Goal: Transaction & Acquisition: Purchase product/service

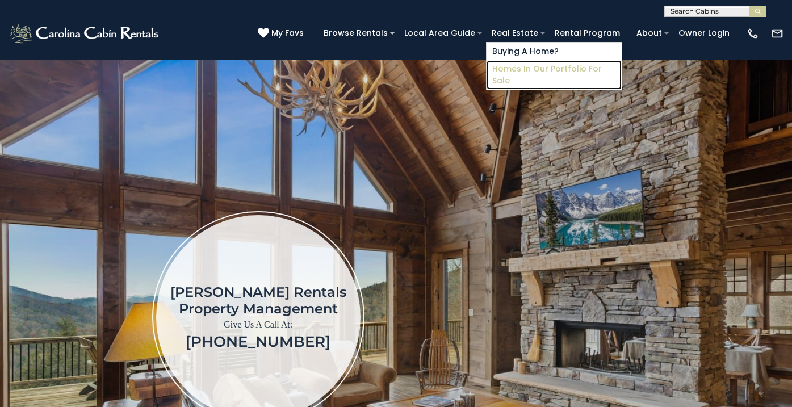
click at [540, 69] on link "Homes in Our Portfolio For Sale" at bounding box center [554, 75] width 135 height 30
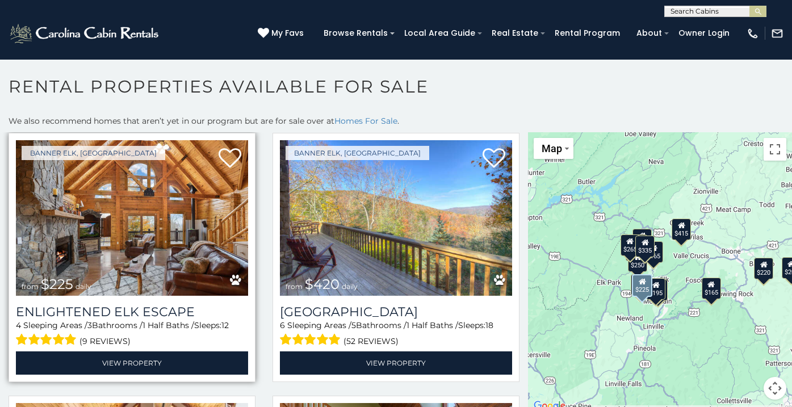
scroll to position [26, 0]
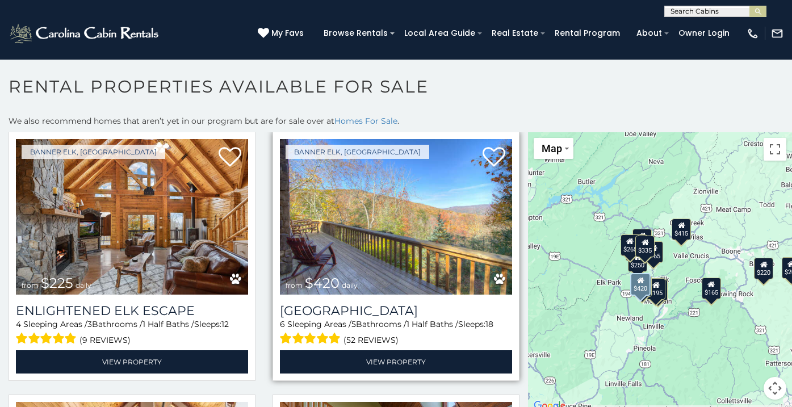
click at [419, 237] on img at bounding box center [396, 217] width 232 height 156
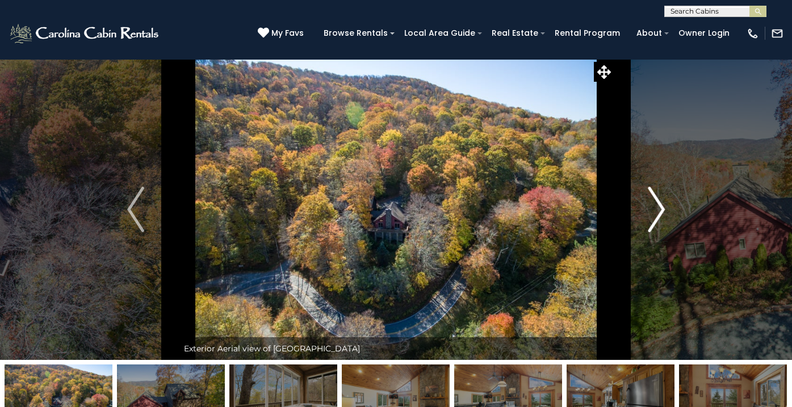
click at [659, 206] on img "Next" at bounding box center [656, 209] width 17 height 45
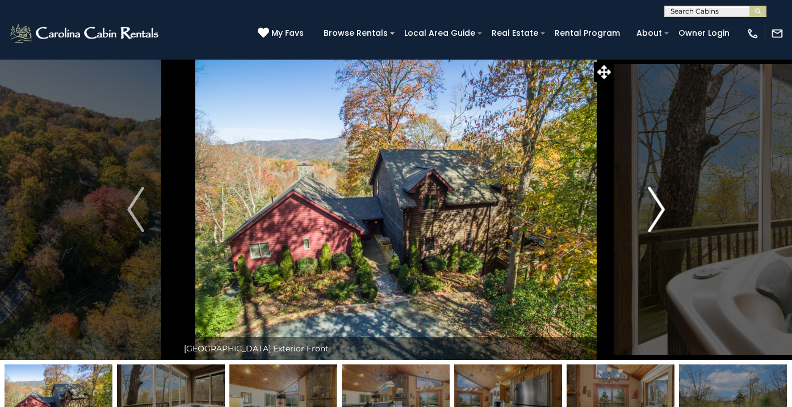
click at [659, 206] on img "Next" at bounding box center [656, 209] width 17 height 45
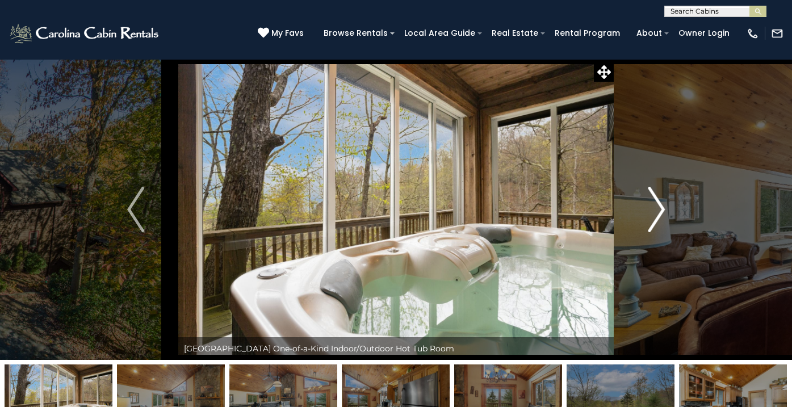
click at [660, 207] on img "Next" at bounding box center [656, 209] width 17 height 45
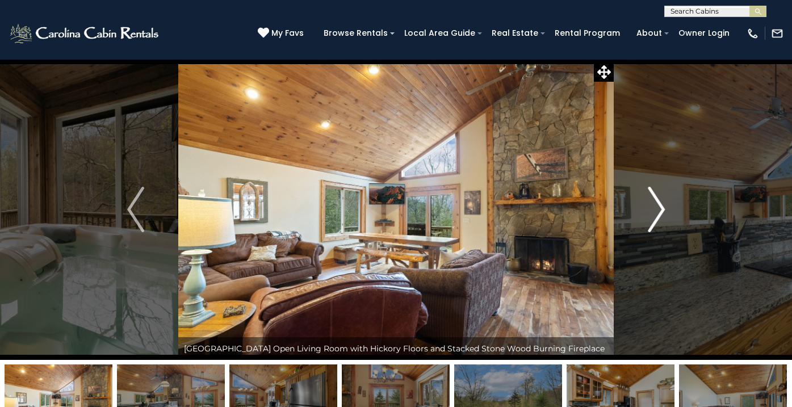
click at [661, 207] on img "Next" at bounding box center [656, 209] width 17 height 45
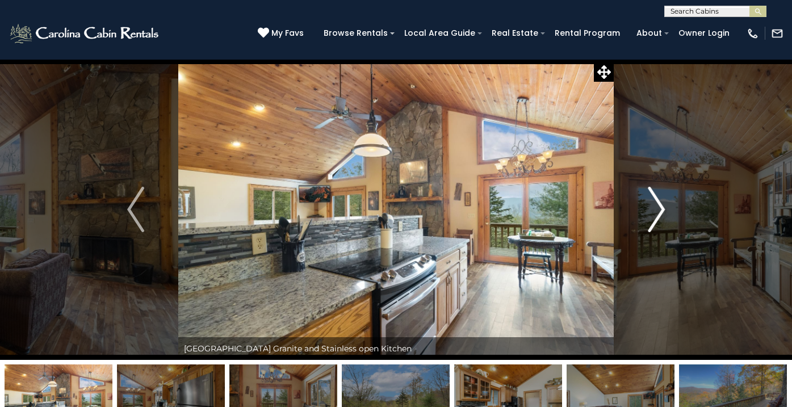
click at [662, 208] on img "Next" at bounding box center [656, 209] width 17 height 45
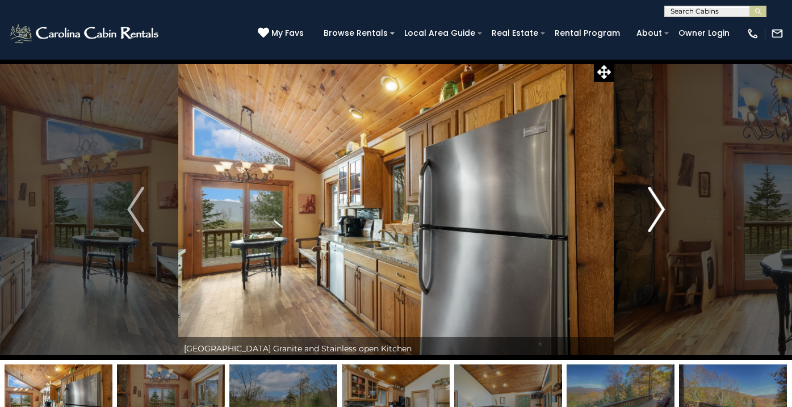
click at [663, 208] on img "Next" at bounding box center [656, 209] width 17 height 45
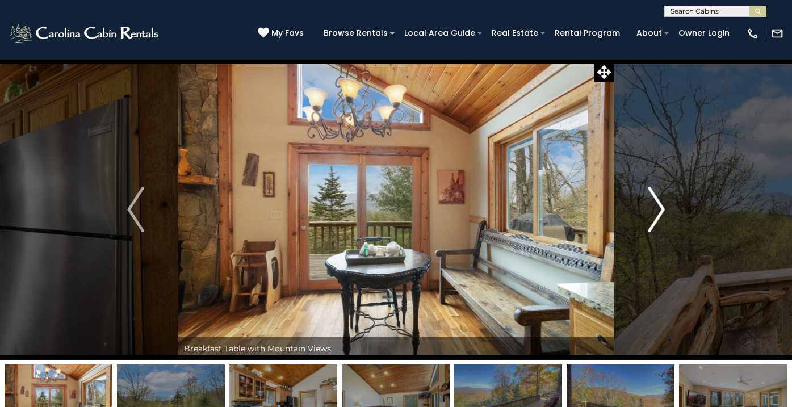
click at [663, 208] on img "Next" at bounding box center [656, 209] width 17 height 45
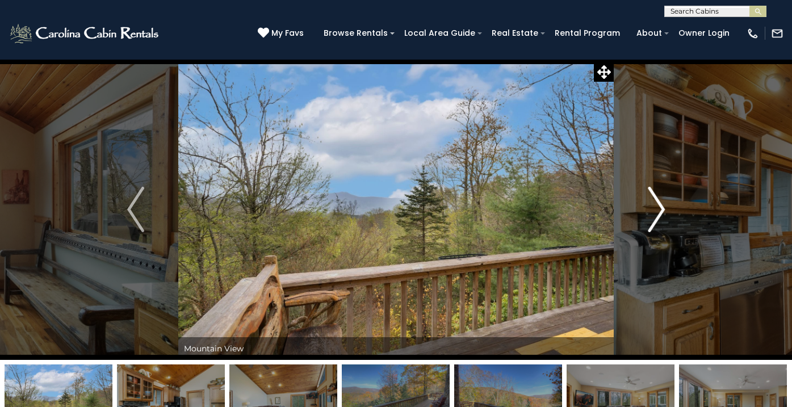
click at [663, 209] on img "Next" at bounding box center [656, 209] width 17 height 45
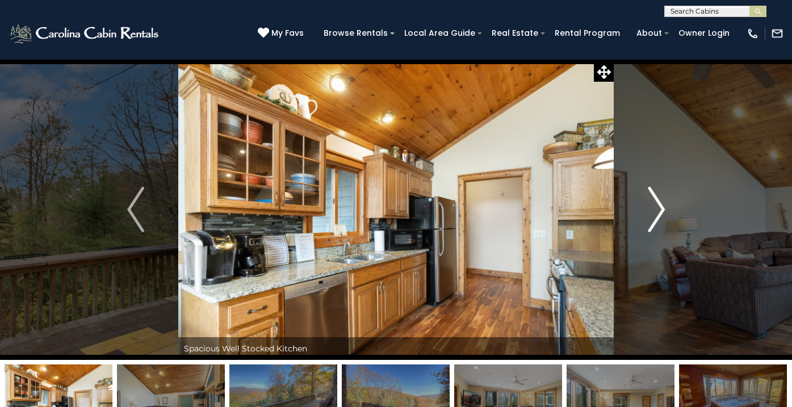
click at [663, 209] on img "Next" at bounding box center [656, 209] width 17 height 45
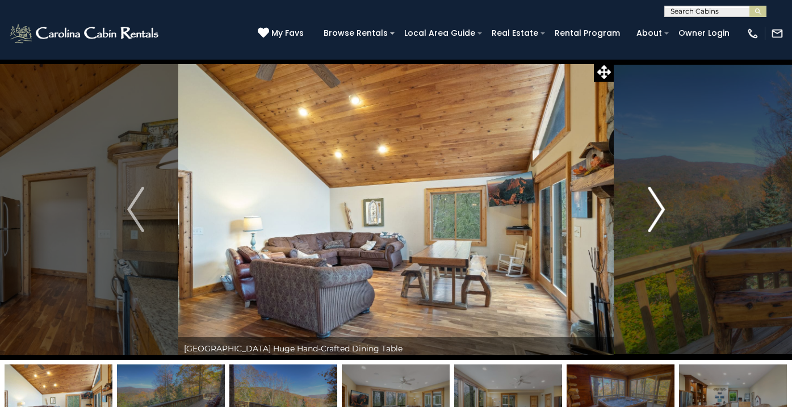
click at [664, 210] on img "Next" at bounding box center [656, 209] width 17 height 45
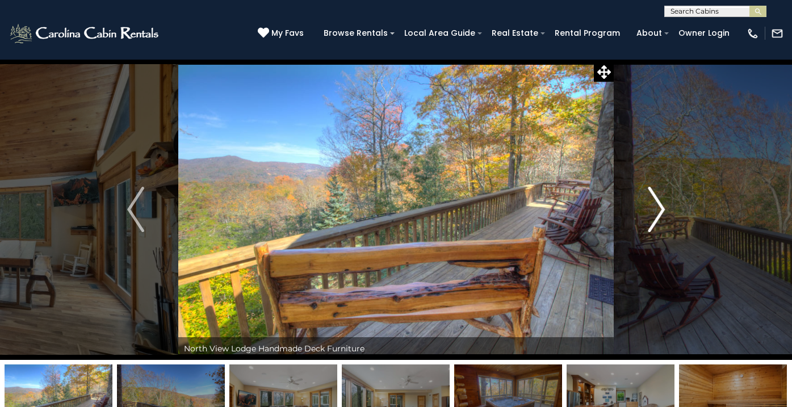
click at [666, 210] on button "Next" at bounding box center [656, 209] width 85 height 301
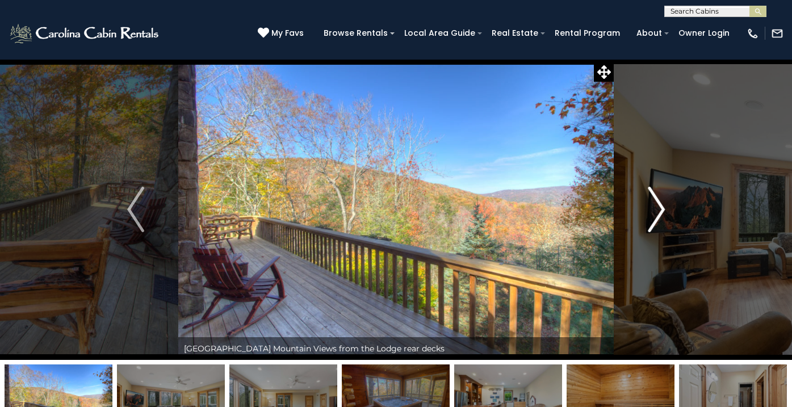
click at [668, 211] on button "Next" at bounding box center [656, 209] width 85 height 301
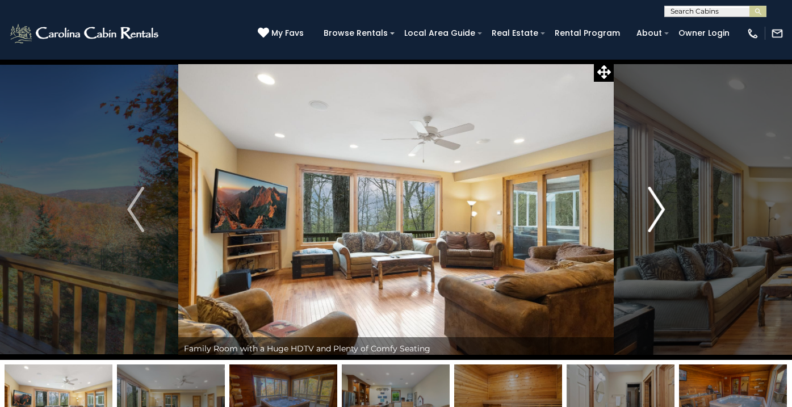
click at [659, 207] on img "Next" at bounding box center [656, 209] width 17 height 45
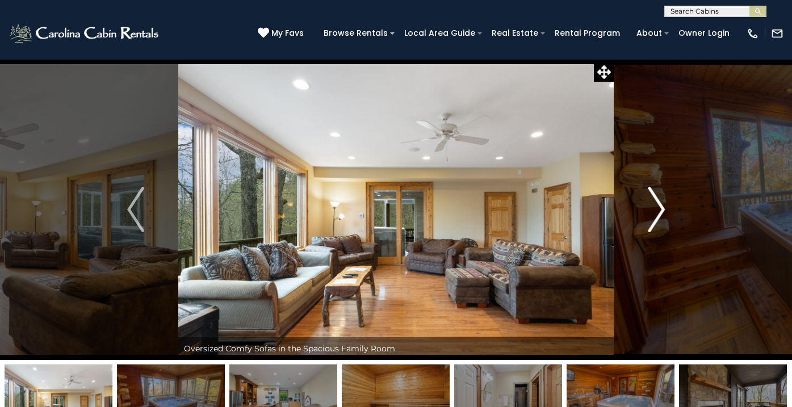
click at [659, 207] on img "Next" at bounding box center [656, 209] width 17 height 45
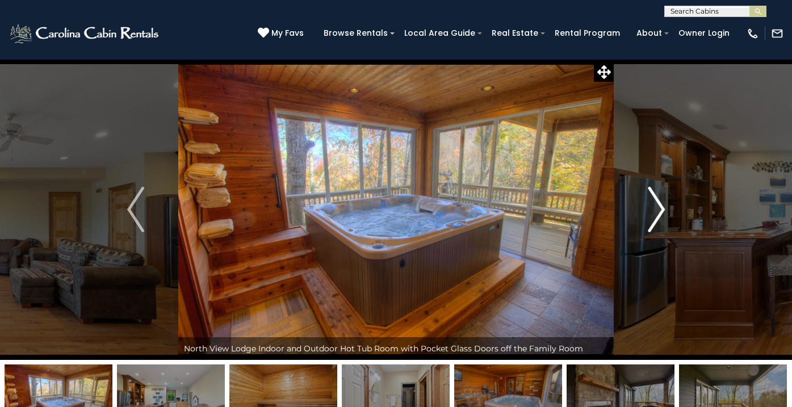
click at [659, 207] on img "Next" at bounding box center [656, 209] width 17 height 45
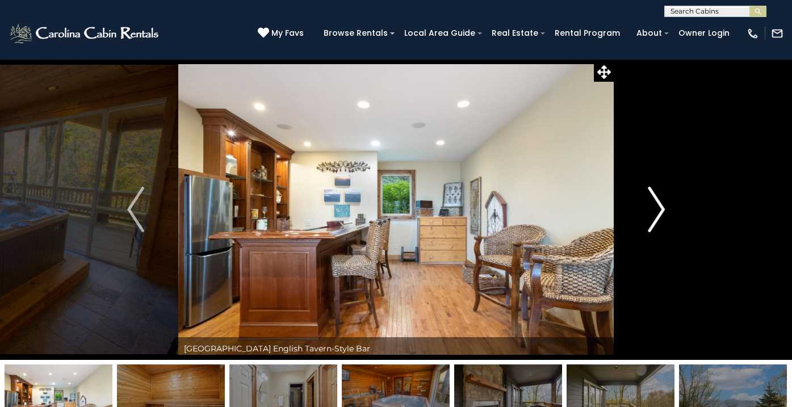
click at [659, 207] on img "Next" at bounding box center [656, 209] width 17 height 45
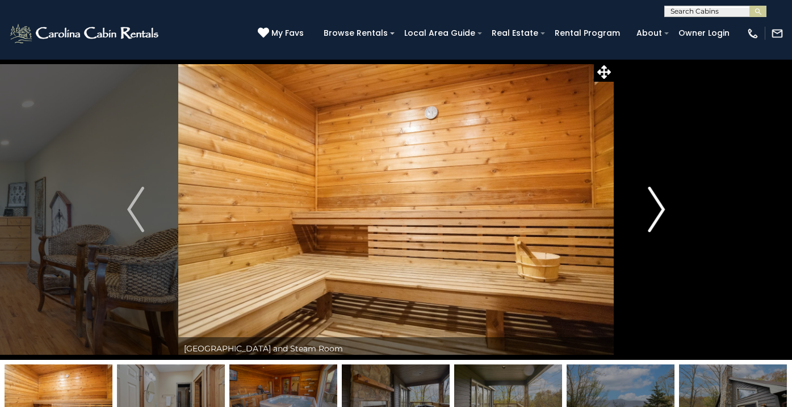
click at [659, 207] on img "Next" at bounding box center [656, 209] width 17 height 45
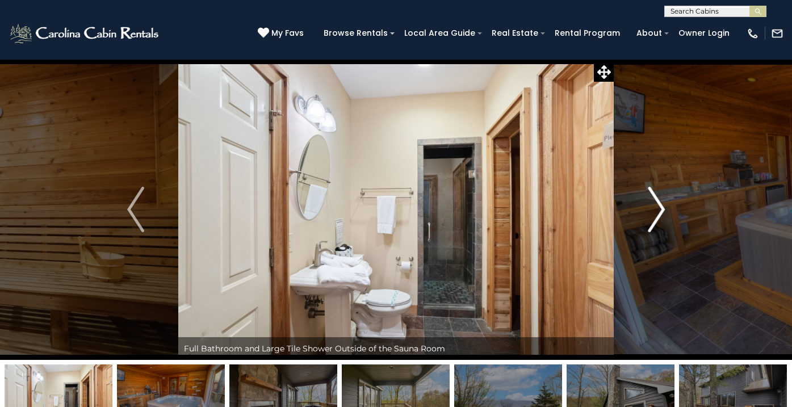
click at [659, 207] on img "Next" at bounding box center [656, 209] width 17 height 45
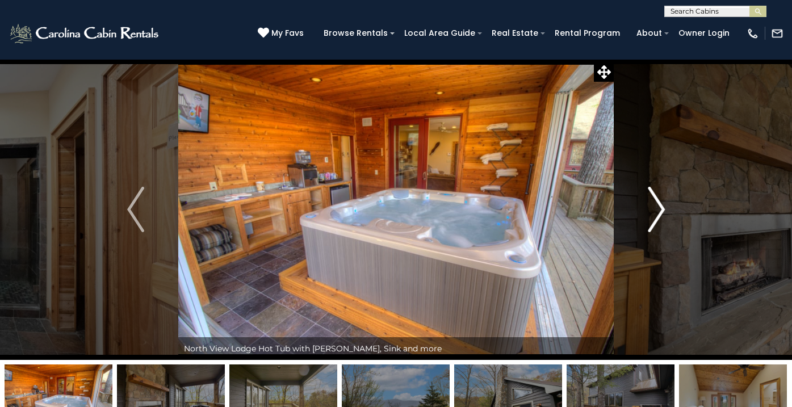
click at [659, 208] on img "Next" at bounding box center [656, 209] width 17 height 45
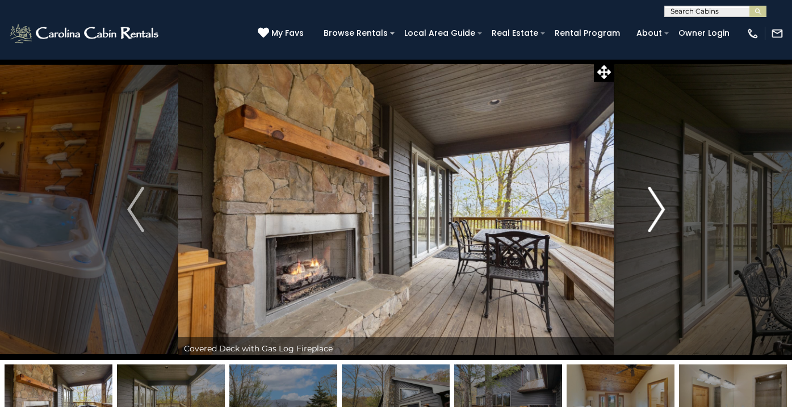
click at [659, 208] on img "Next" at bounding box center [656, 209] width 17 height 45
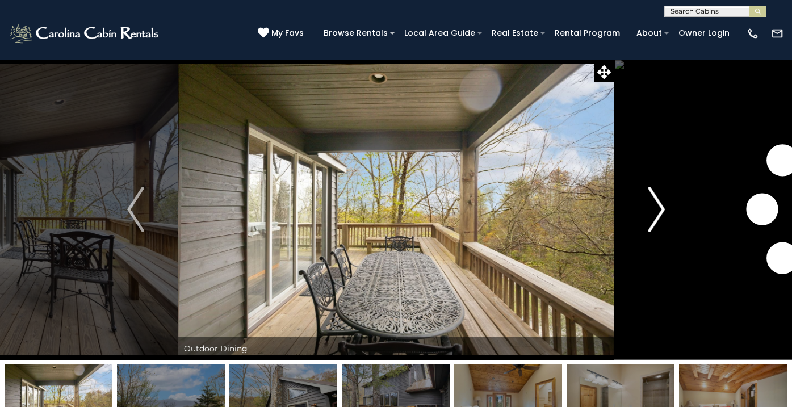
click at [659, 208] on img "Next" at bounding box center [656, 209] width 17 height 45
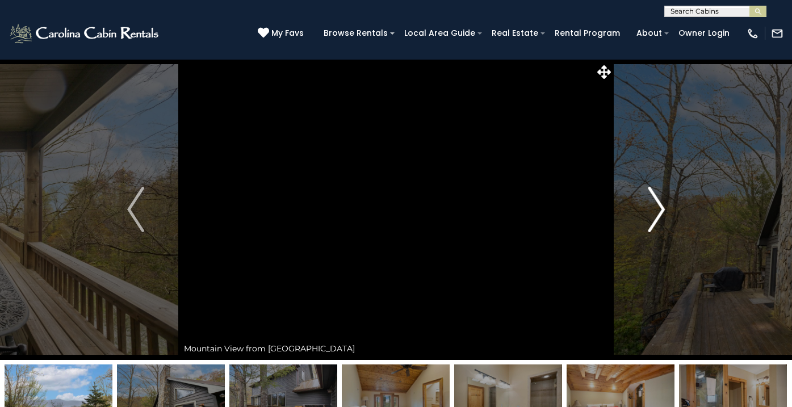
click at [659, 208] on img "Next" at bounding box center [656, 209] width 17 height 45
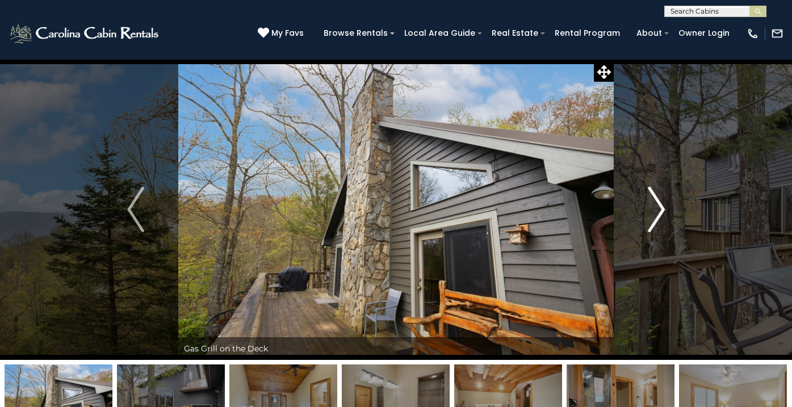
click at [659, 208] on img "Next" at bounding box center [656, 209] width 17 height 45
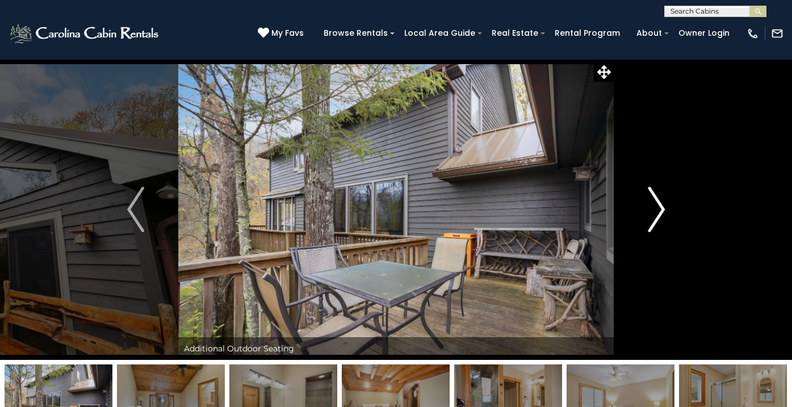
click at [659, 208] on img "Next" at bounding box center [656, 209] width 17 height 45
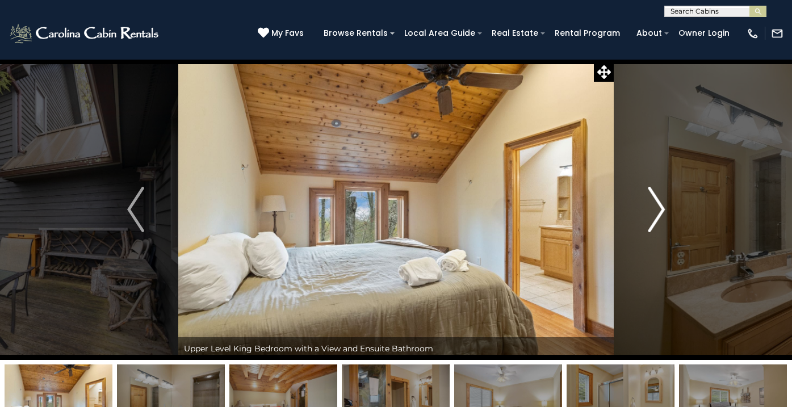
click at [659, 208] on img "Next" at bounding box center [656, 209] width 17 height 45
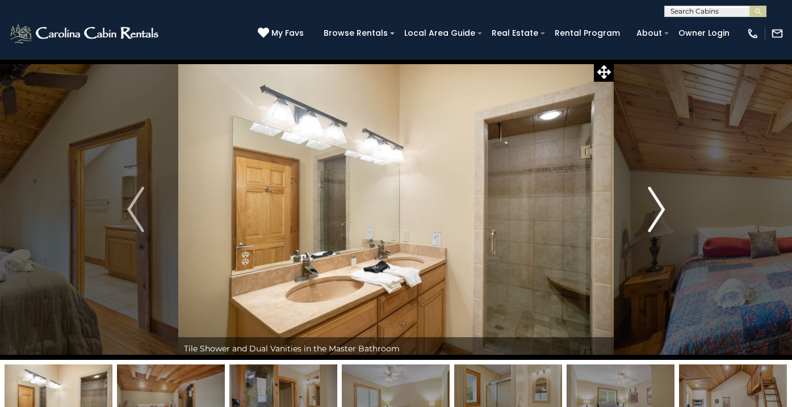
click at [659, 209] on img "Next" at bounding box center [656, 209] width 17 height 45
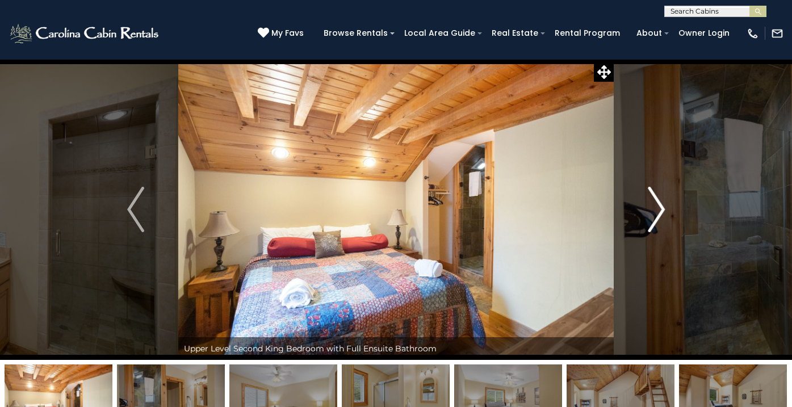
click at [659, 210] on img "Next" at bounding box center [656, 209] width 17 height 45
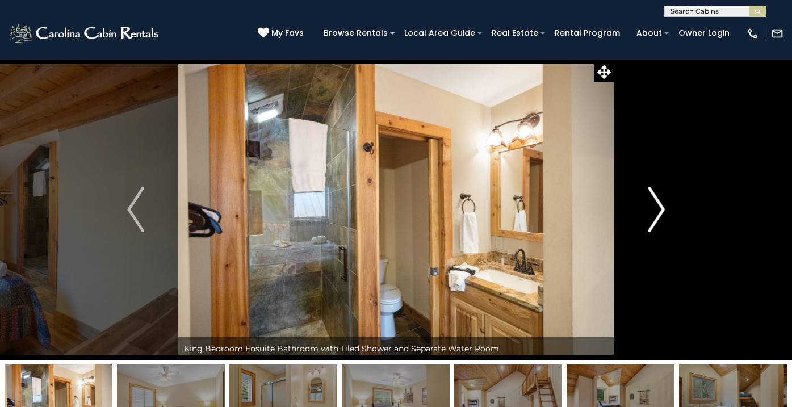
click at [660, 210] on img "Next" at bounding box center [656, 209] width 17 height 45
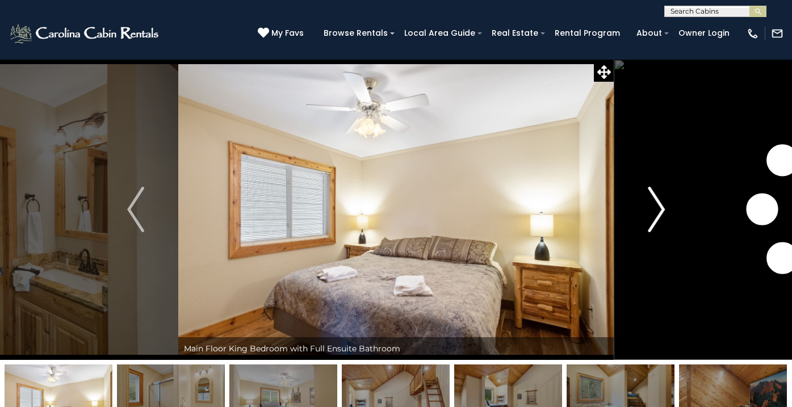
click at [660, 210] on img "Next" at bounding box center [656, 209] width 17 height 45
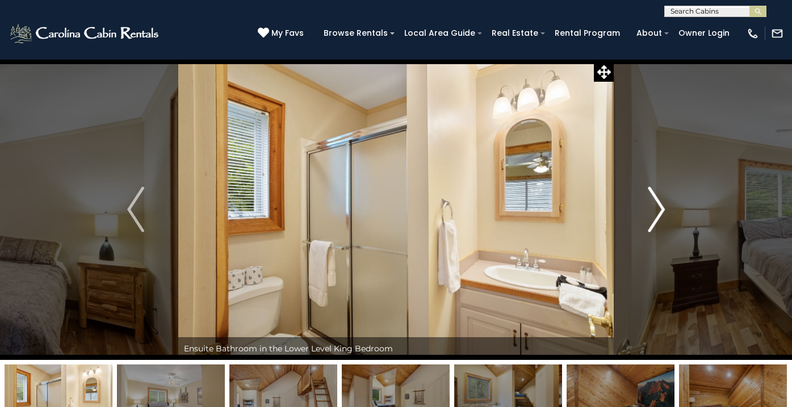
click at [660, 210] on img "Next" at bounding box center [656, 209] width 17 height 45
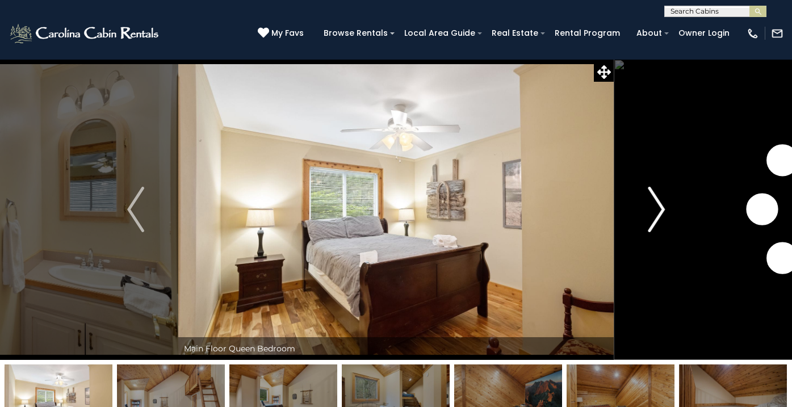
click at [661, 211] on img "Next" at bounding box center [656, 209] width 17 height 45
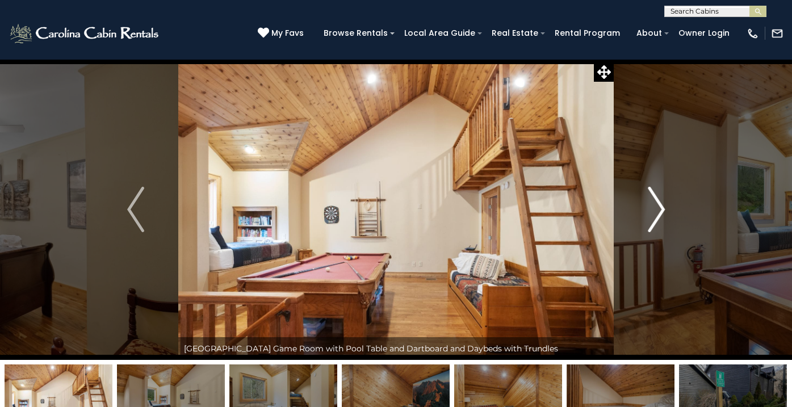
click at [662, 212] on img "Next" at bounding box center [656, 209] width 17 height 45
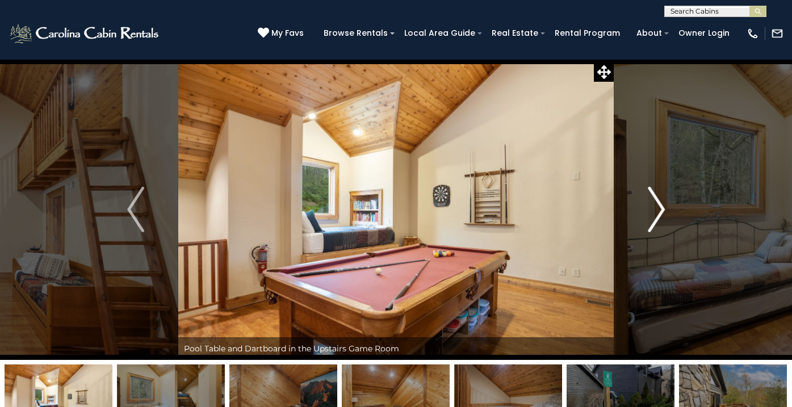
click at [662, 212] on img "Next" at bounding box center [656, 209] width 17 height 45
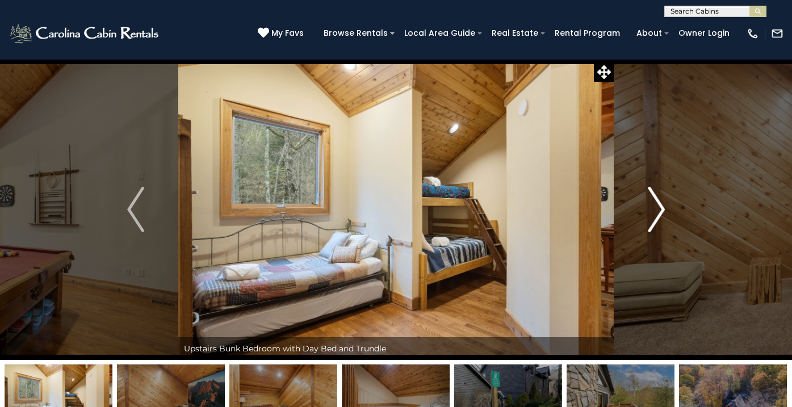
click at [662, 212] on img "Next" at bounding box center [656, 209] width 17 height 45
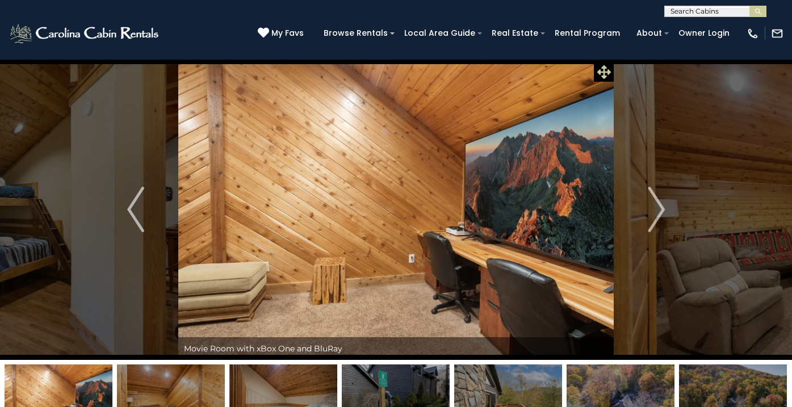
click at [602, 73] on icon at bounding box center [604, 72] width 14 height 14
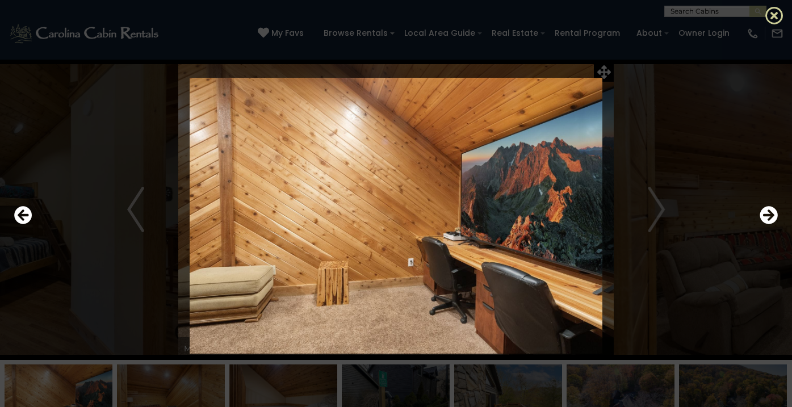
click at [773, 13] on icon at bounding box center [775, 15] width 18 height 18
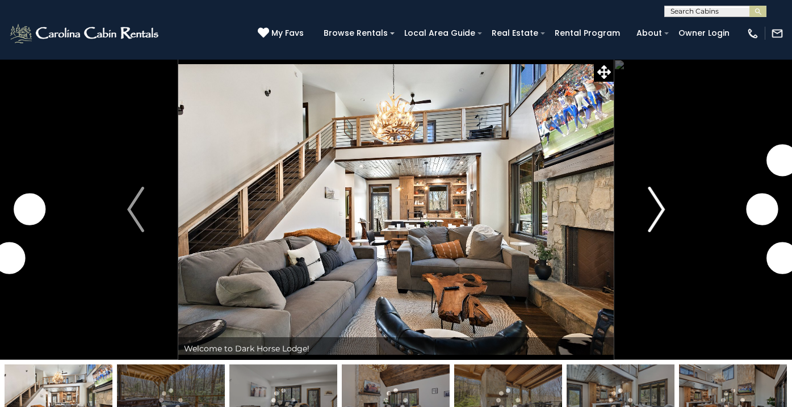
click at [660, 206] on img "Next" at bounding box center [656, 209] width 17 height 45
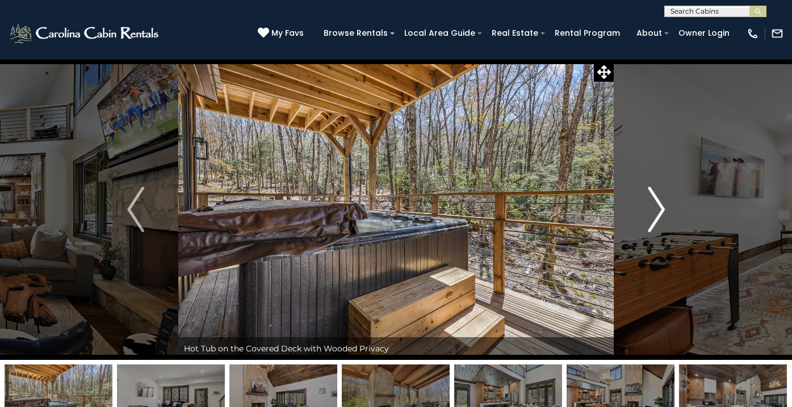
click at [660, 206] on img "Next" at bounding box center [656, 209] width 17 height 45
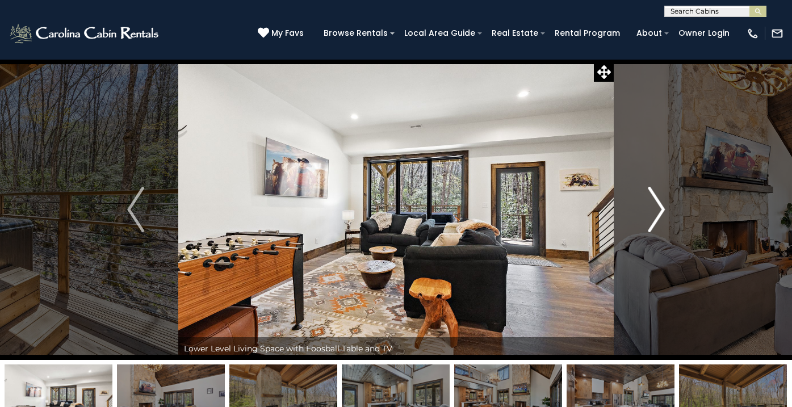
click at [660, 206] on img "Next" at bounding box center [656, 209] width 17 height 45
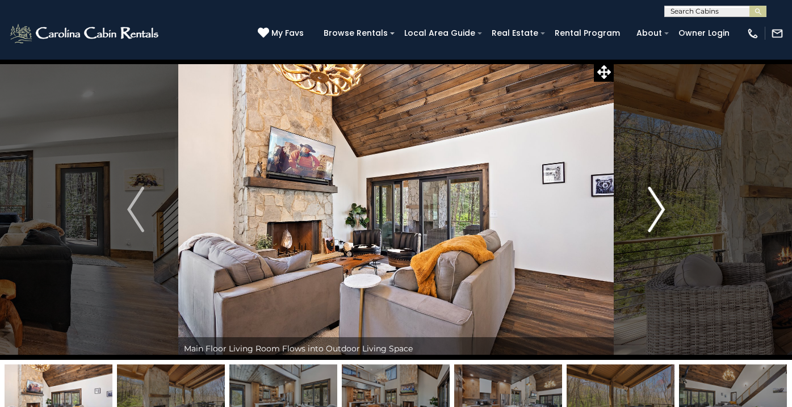
click at [660, 206] on img "Next" at bounding box center [656, 209] width 17 height 45
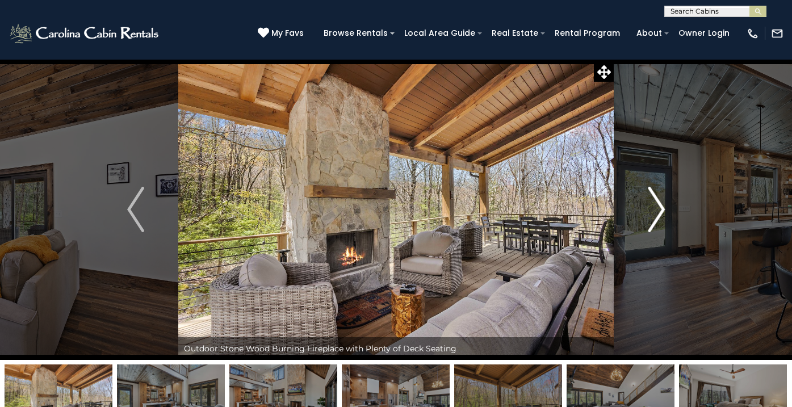
click at [660, 207] on img "Next" at bounding box center [656, 209] width 17 height 45
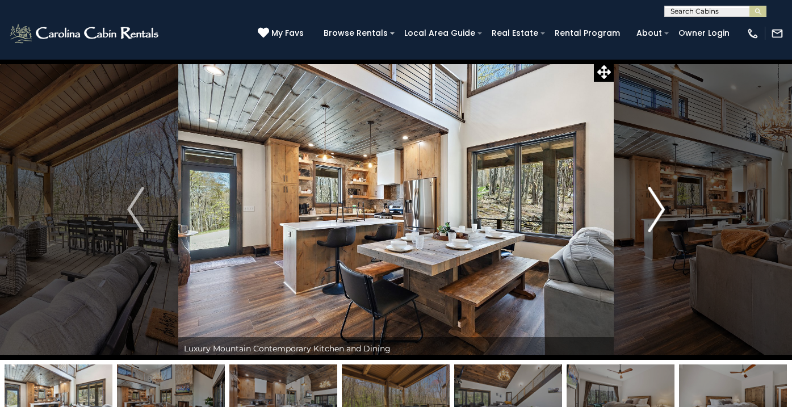
click at [660, 207] on img "Next" at bounding box center [656, 209] width 17 height 45
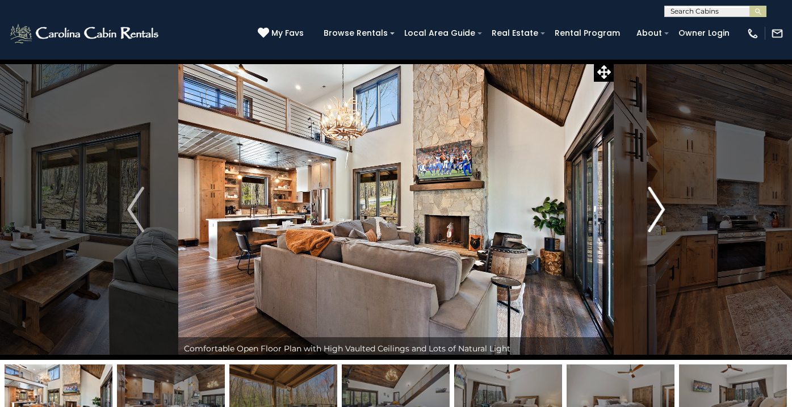
click at [660, 207] on img "Next" at bounding box center [656, 209] width 17 height 45
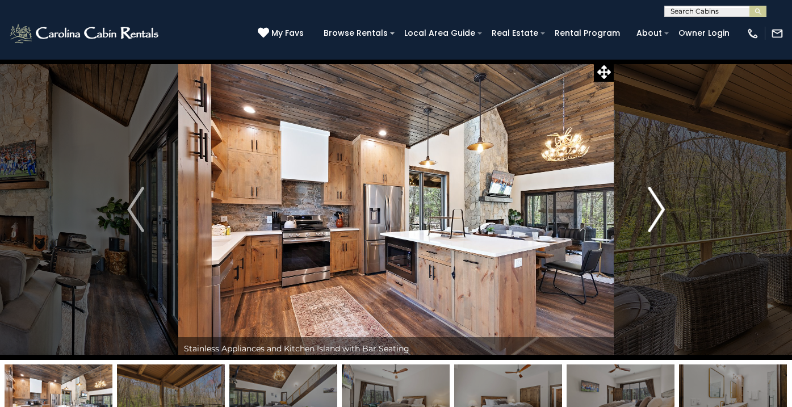
click at [660, 207] on img "Next" at bounding box center [656, 209] width 17 height 45
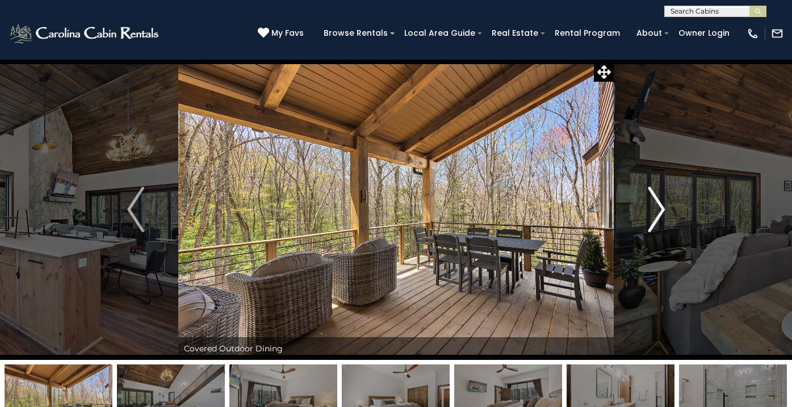
click at [660, 207] on img "Next" at bounding box center [656, 209] width 17 height 45
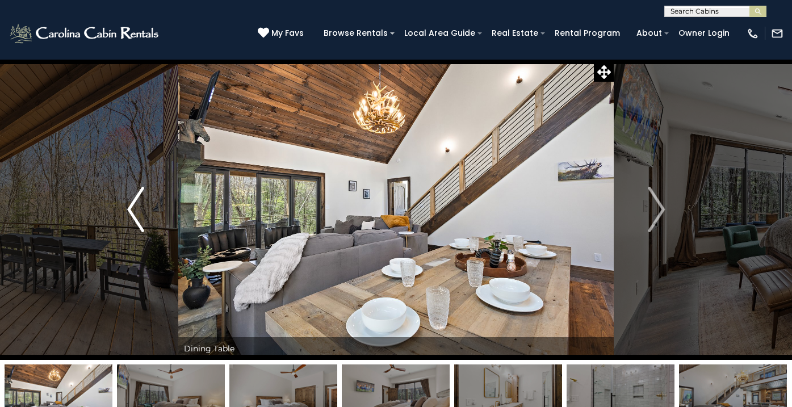
click at [133, 207] on img "Previous" at bounding box center [135, 209] width 17 height 45
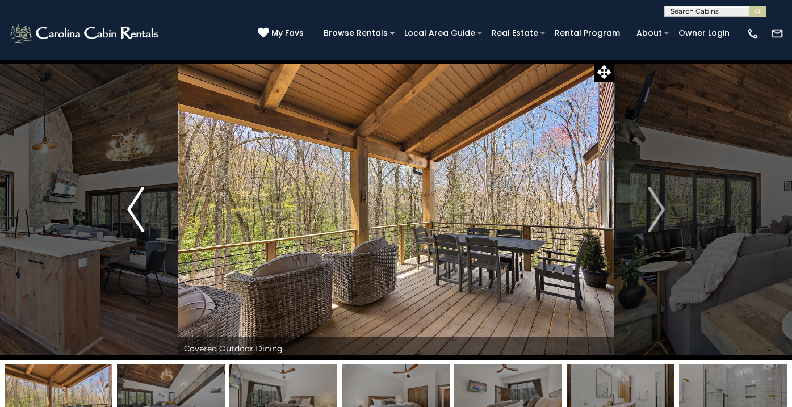
click at [133, 207] on img "Previous" at bounding box center [135, 209] width 17 height 45
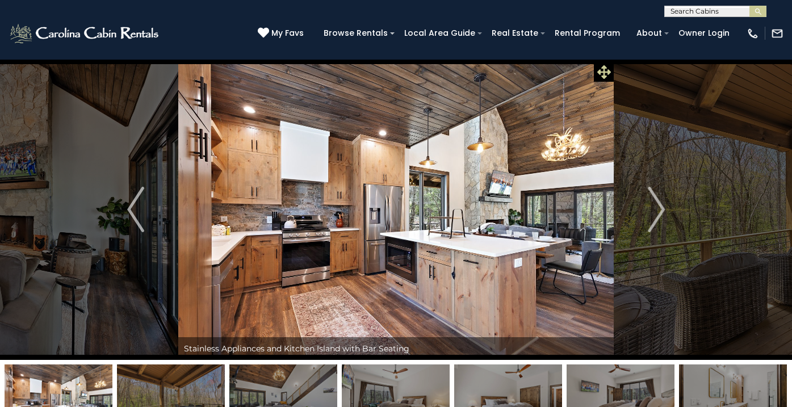
click at [604, 71] on icon at bounding box center [604, 72] width 14 height 14
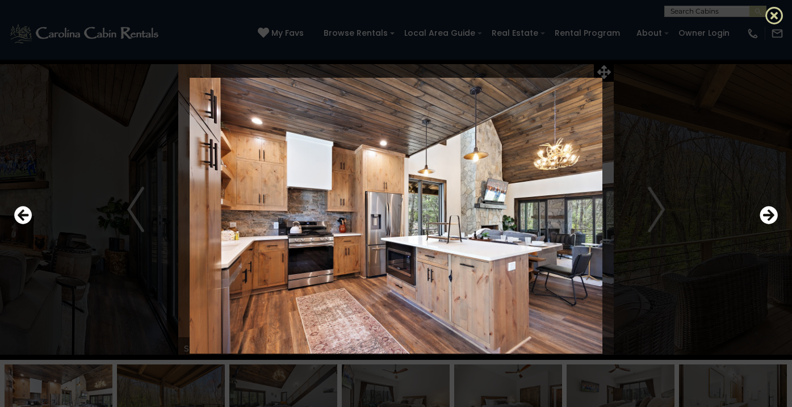
click at [773, 15] on icon at bounding box center [775, 15] width 18 height 18
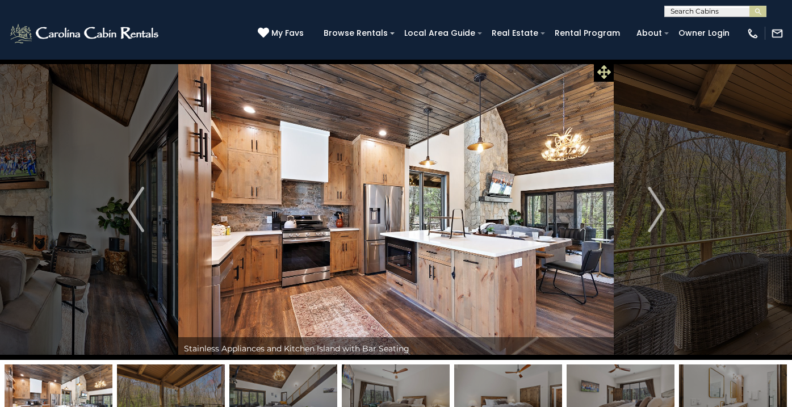
click at [605, 69] on icon at bounding box center [604, 72] width 14 height 14
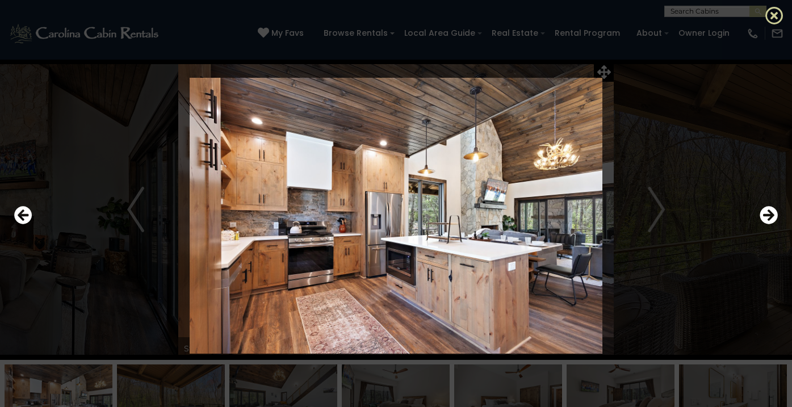
click at [775, 17] on icon at bounding box center [775, 15] width 18 height 18
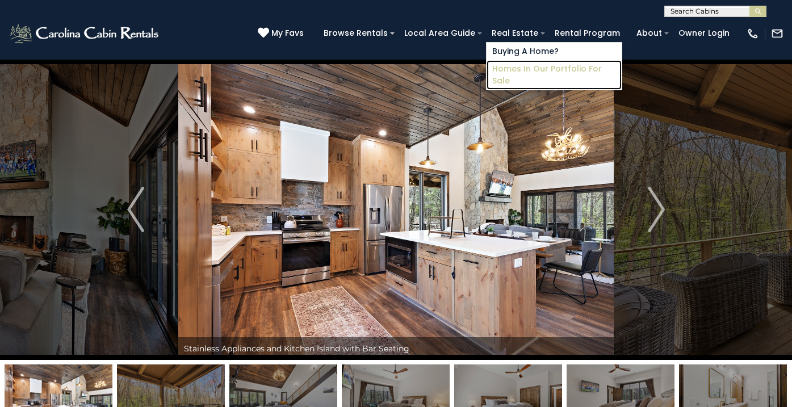
click at [549, 69] on link "Homes in Our Portfolio For Sale" at bounding box center [554, 75] width 135 height 30
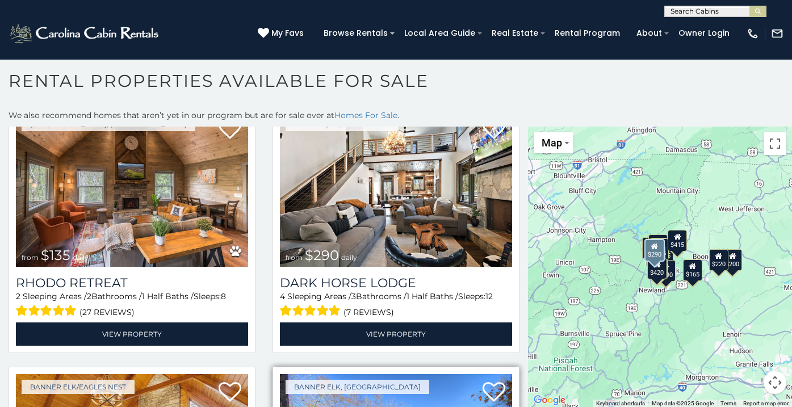
scroll to position [1623, 0]
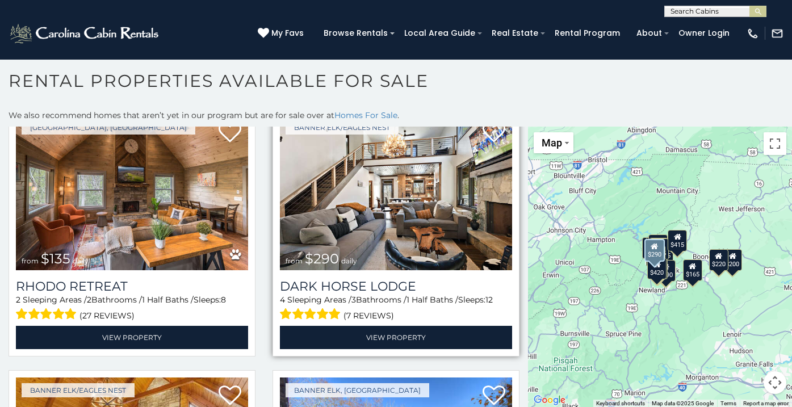
click at [467, 202] on img at bounding box center [396, 193] width 232 height 156
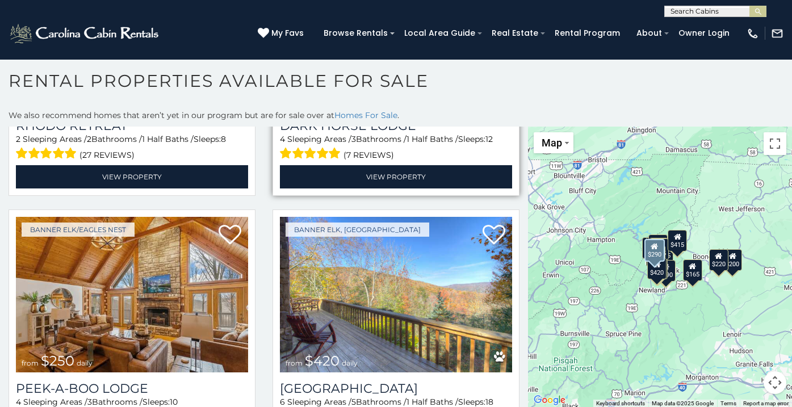
scroll to position [1785, 0]
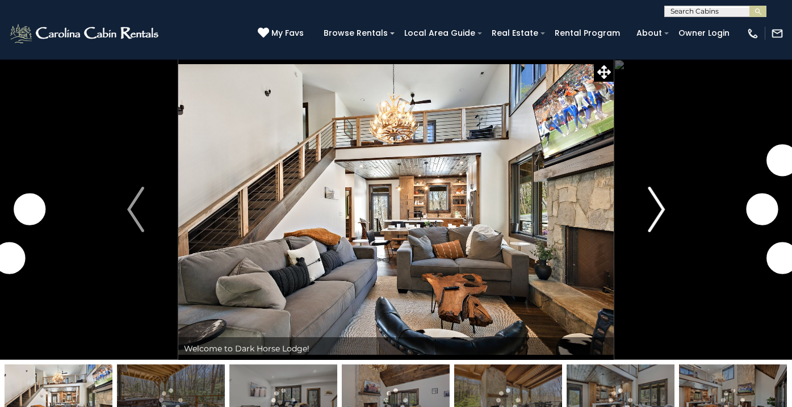
click at [659, 206] on img "Next" at bounding box center [656, 209] width 17 height 45
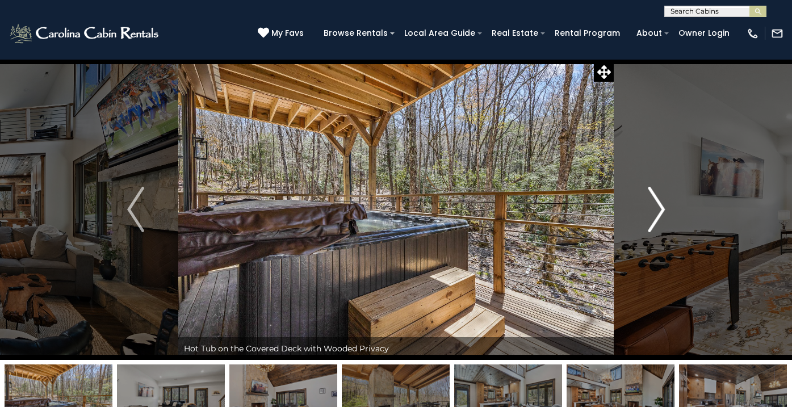
click at [659, 206] on img "Next" at bounding box center [656, 209] width 17 height 45
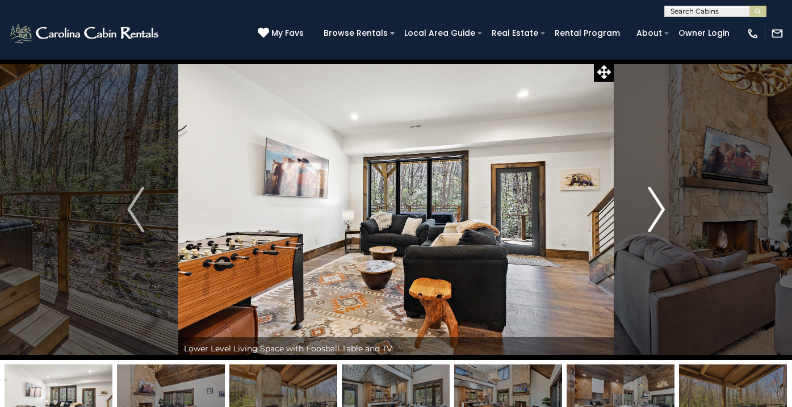
click at [660, 207] on img "Next" at bounding box center [656, 209] width 17 height 45
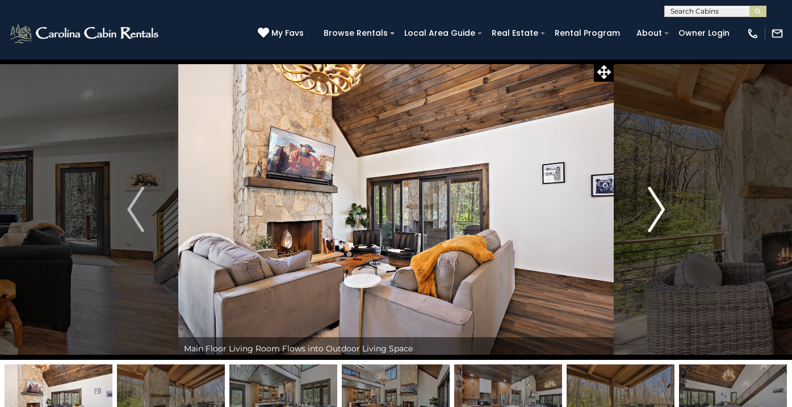
click at [660, 207] on img "Next" at bounding box center [656, 209] width 17 height 45
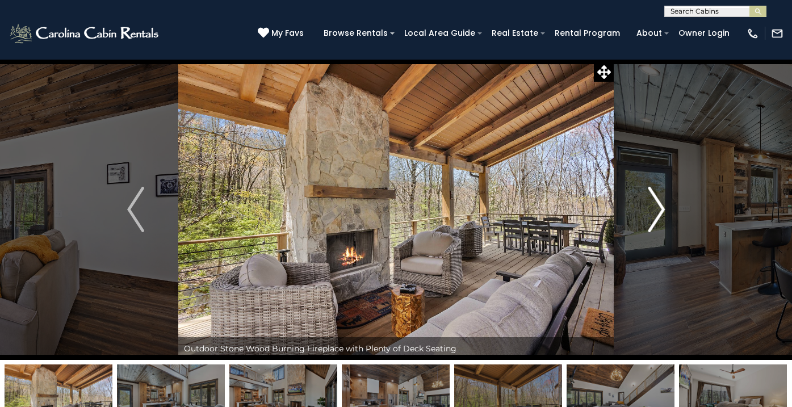
click at [660, 207] on img "Next" at bounding box center [656, 209] width 17 height 45
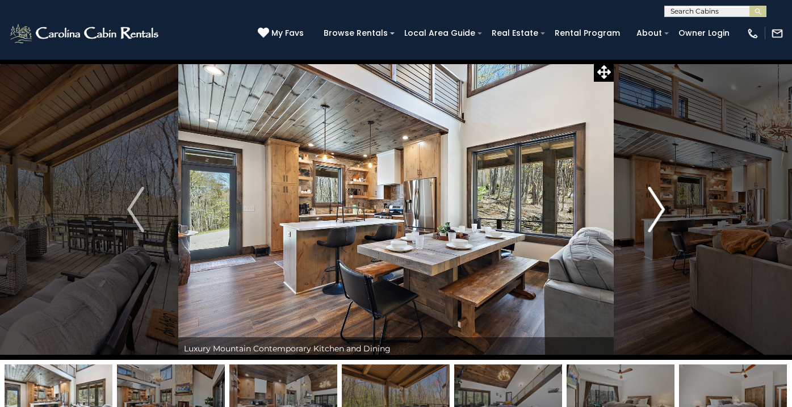
click at [660, 207] on img "Next" at bounding box center [656, 209] width 17 height 45
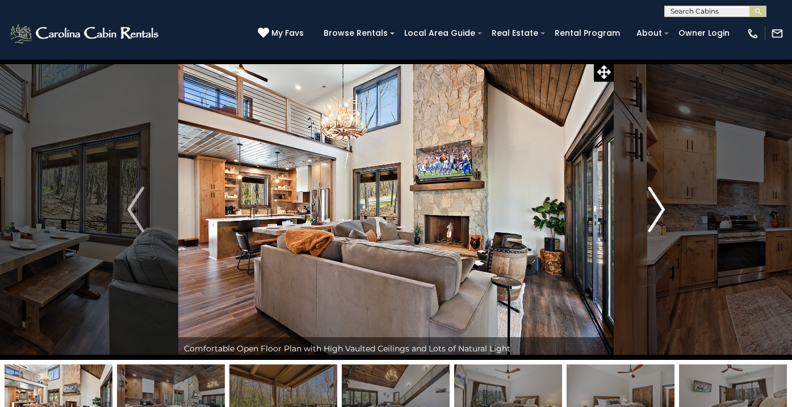
click at [660, 207] on img "Next" at bounding box center [656, 209] width 17 height 45
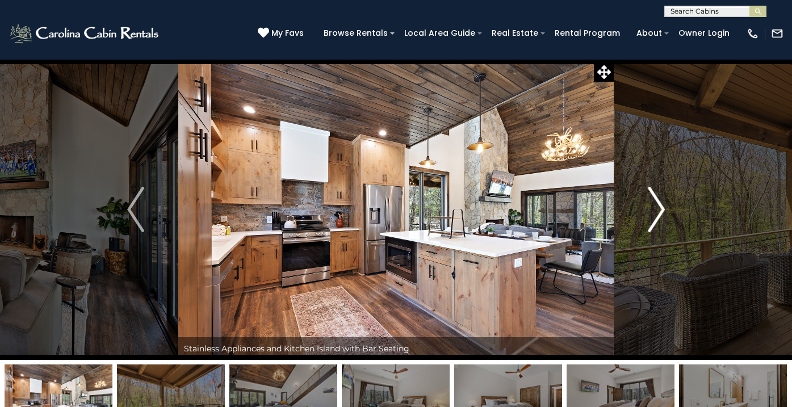
click at [660, 207] on img "Next" at bounding box center [656, 209] width 17 height 45
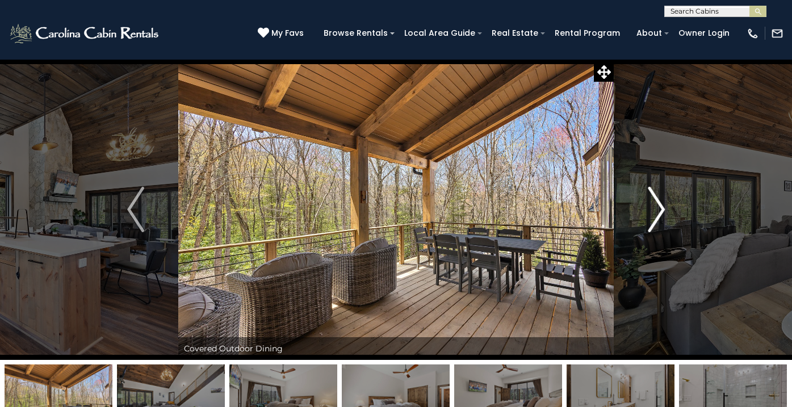
click at [660, 207] on img "Next" at bounding box center [656, 209] width 17 height 45
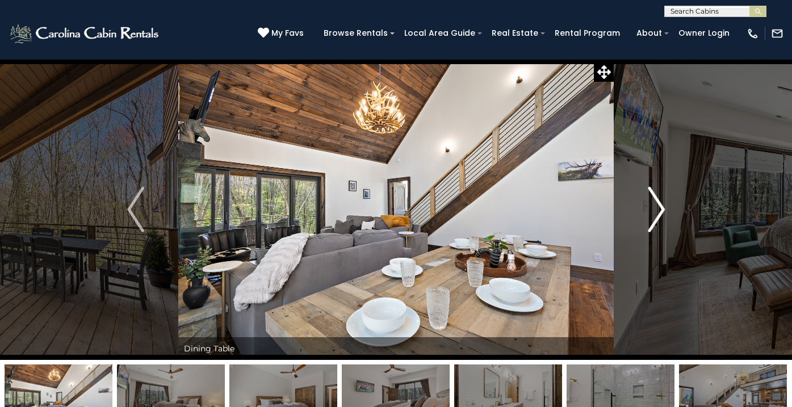
click at [660, 206] on img "Next" at bounding box center [656, 209] width 17 height 45
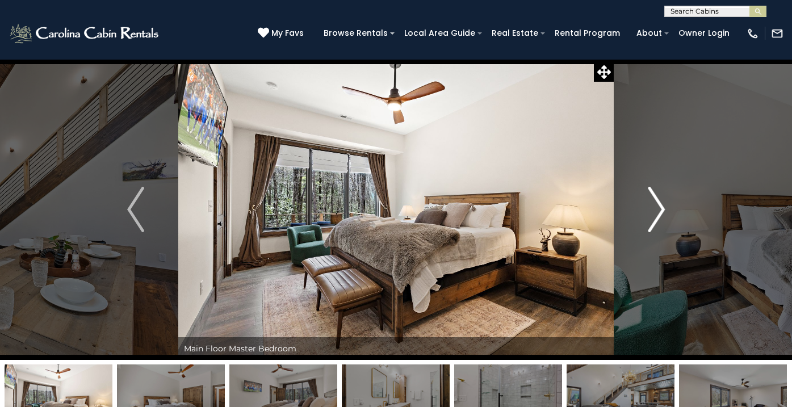
click at [659, 206] on img "Next" at bounding box center [656, 209] width 17 height 45
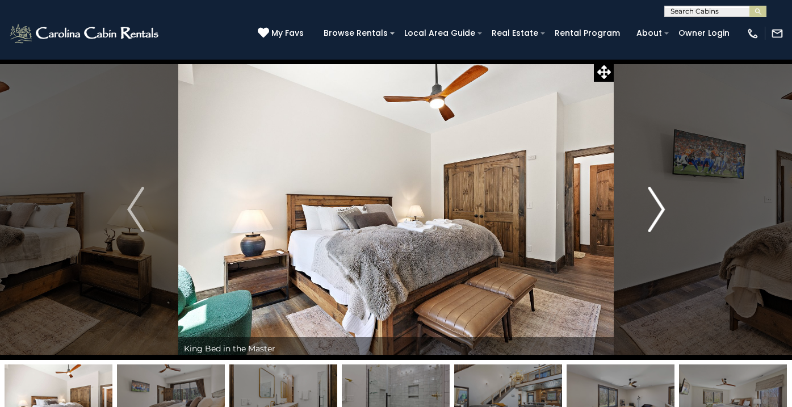
click at [659, 206] on img "Next" at bounding box center [656, 209] width 17 height 45
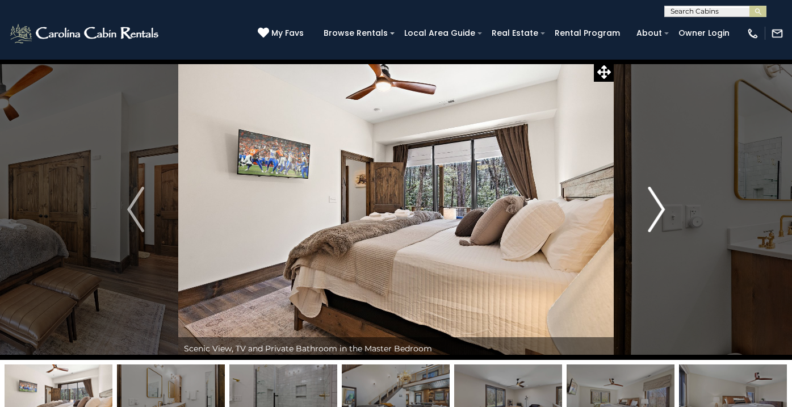
click at [659, 206] on img "Next" at bounding box center [656, 209] width 17 height 45
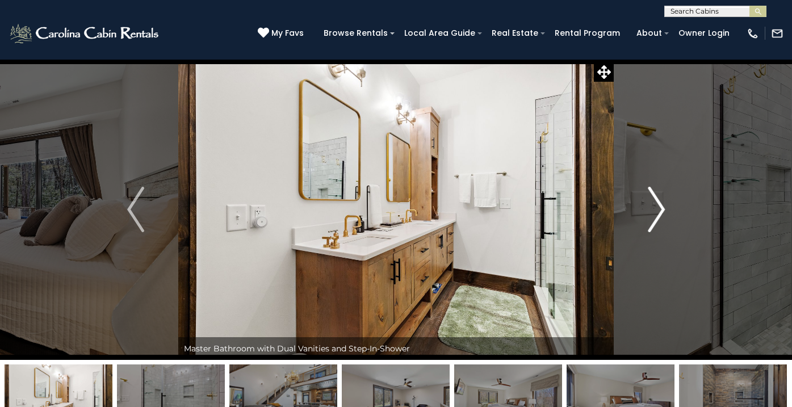
click at [659, 206] on img "Next" at bounding box center [656, 209] width 17 height 45
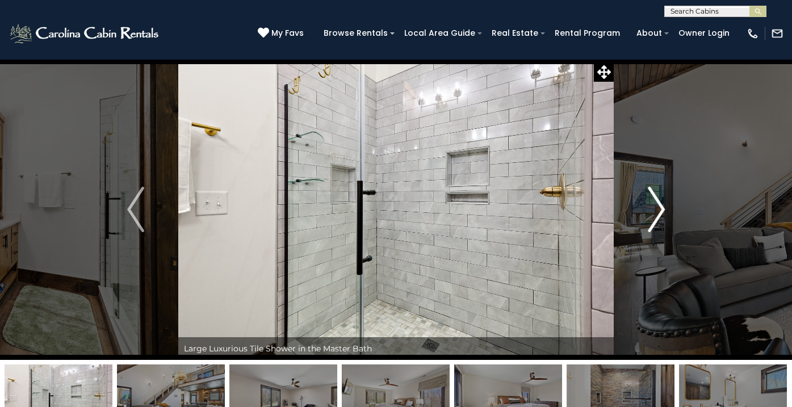
click at [659, 206] on img "Next" at bounding box center [656, 209] width 17 height 45
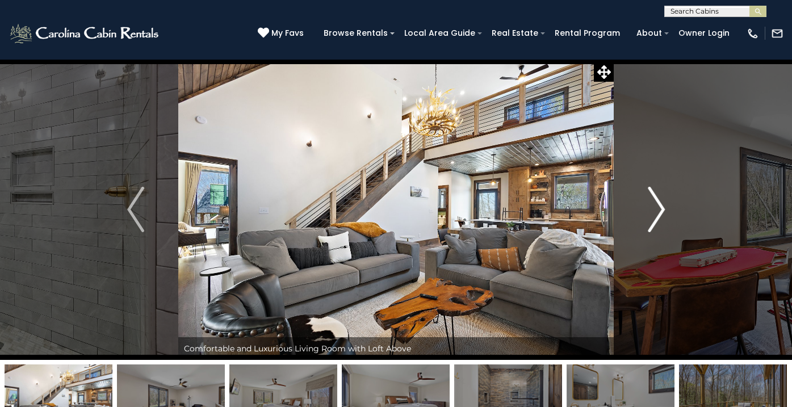
click at [659, 206] on img "Next" at bounding box center [656, 209] width 17 height 45
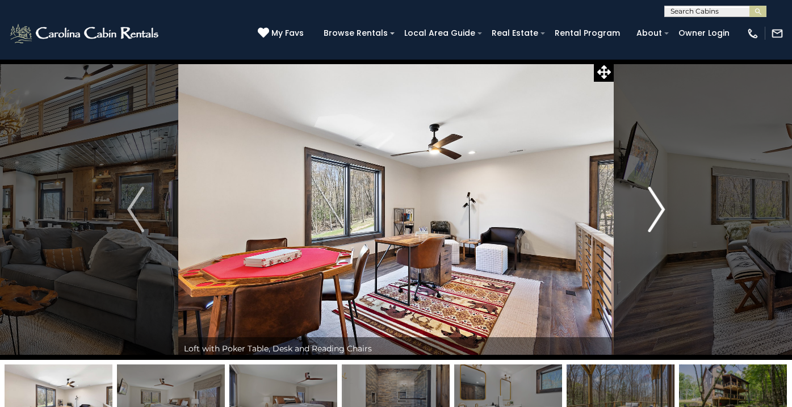
click at [659, 206] on img "Next" at bounding box center [656, 209] width 17 height 45
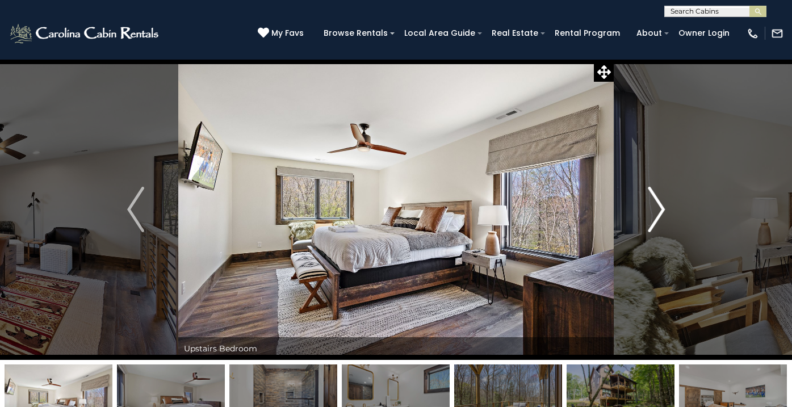
click at [659, 206] on img "Next" at bounding box center [656, 209] width 17 height 45
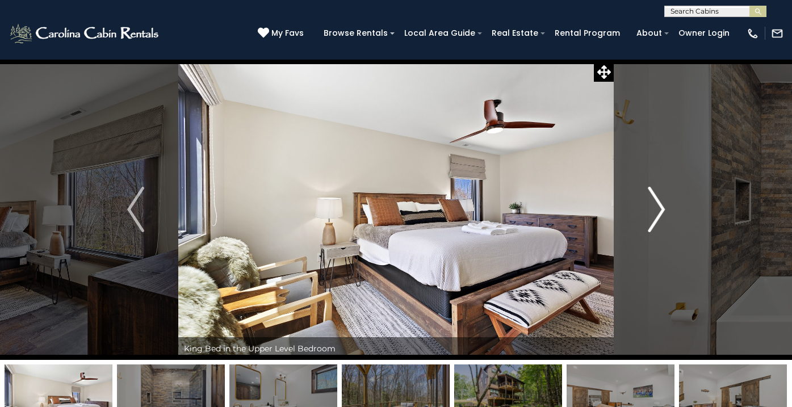
click at [659, 206] on img "Next" at bounding box center [656, 209] width 17 height 45
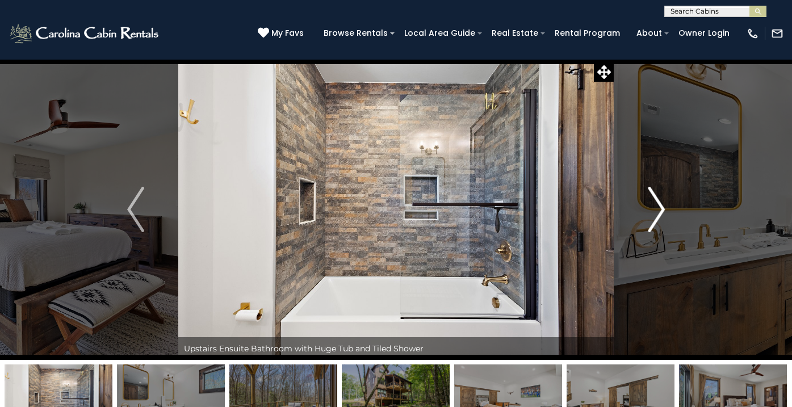
click at [660, 204] on img "Next" at bounding box center [656, 209] width 17 height 45
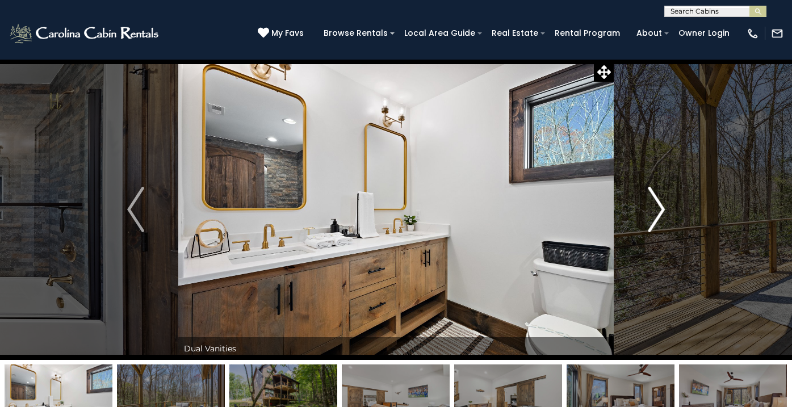
click at [660, 204] on img "Next" at bounding box center [656, 209] width 17 height 45
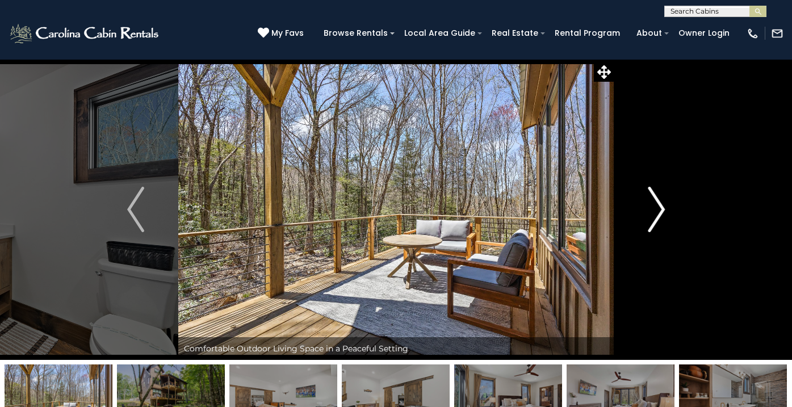
click at [661, 204] on img "Next" at bounding box center [656, 209] width 17 height 45
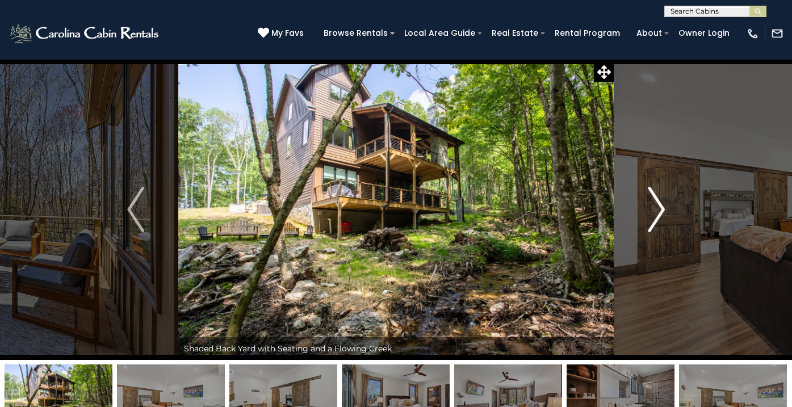
click at [663, 203] on img "Next" at bounding box center [656, 209] width 17 height 45
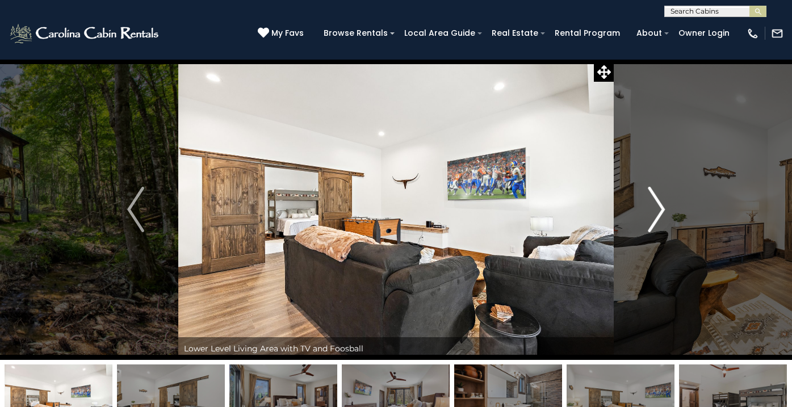
click at [662, 202] on img "Next" at bounding box center [656, 209] width 17 height 45
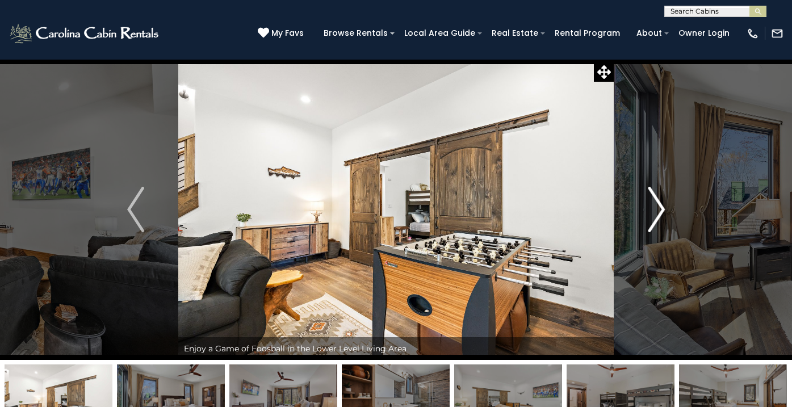
click at [661, 202] on img "Next" at bounding box center [656, 209] width 17 height 45
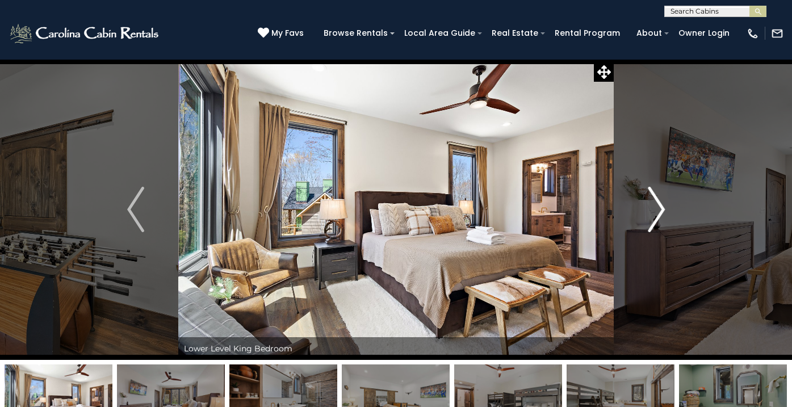
click at [661, 202] on img "Next" at bounding box center [656, 209] width 17 height 45
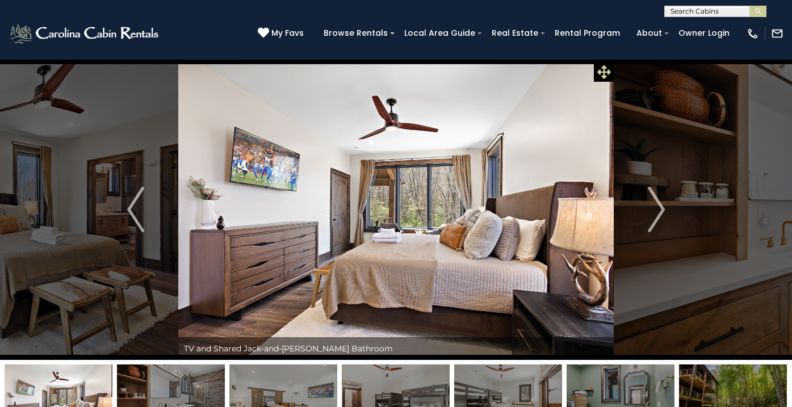
click at [604, 74] on icon at bounding box center [604, 72] width 14 height 14
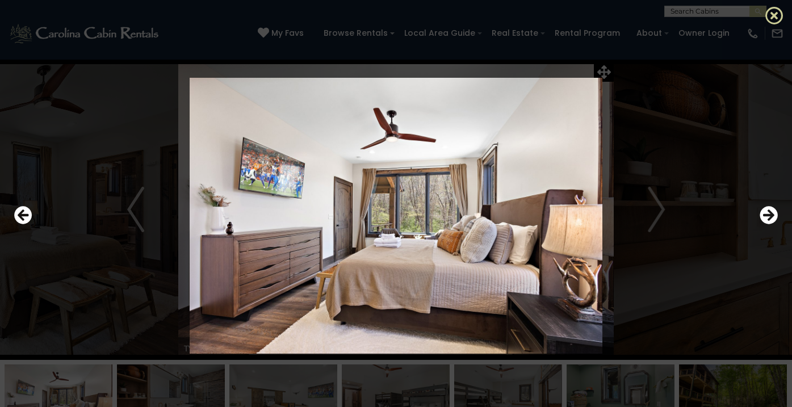
click at [775, 12] on icon at bounding box center [775, 15] width 18 height 18
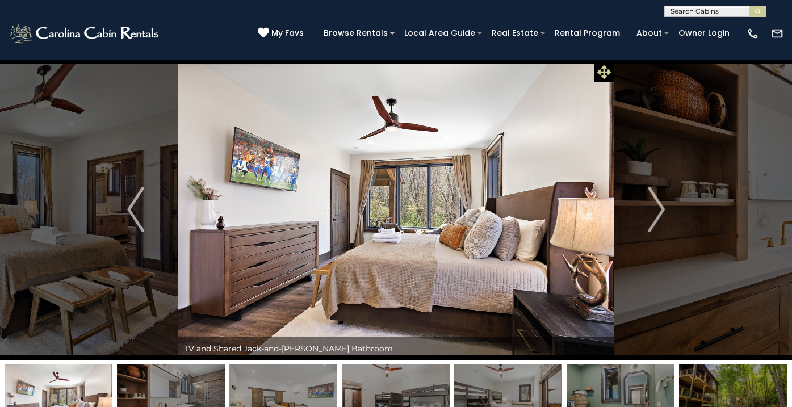
click at [600, 67] on icon at bounding box center [604, 72] width 14 height 14
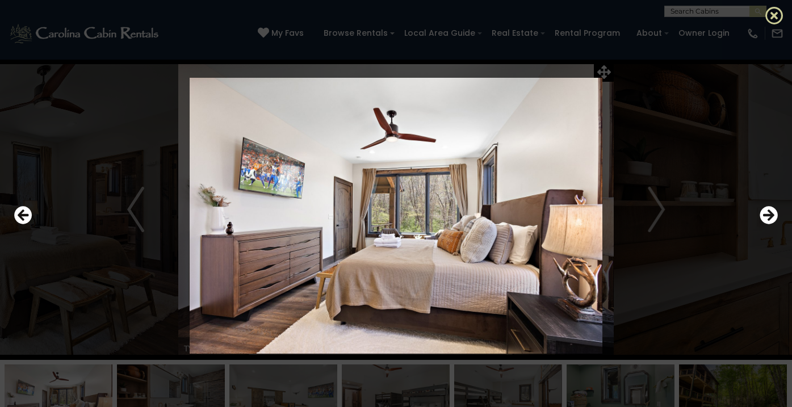
click at [775, 14] on icon at bounding box center [775, 15] width 18 height 18
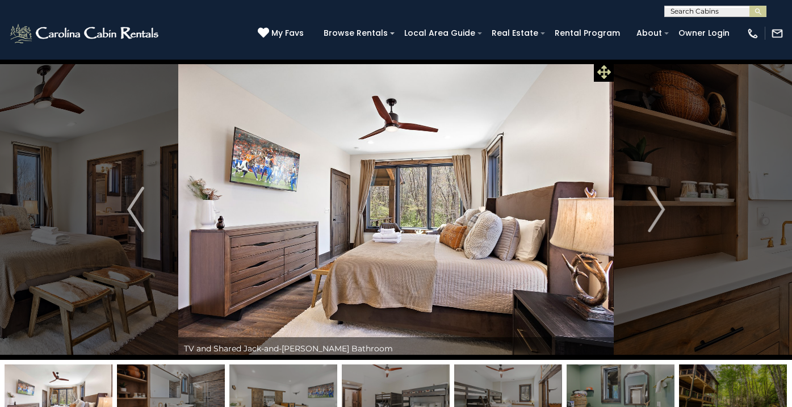
click at [604, 75] on icon at bounding box center [604, 72] width 14 height 14
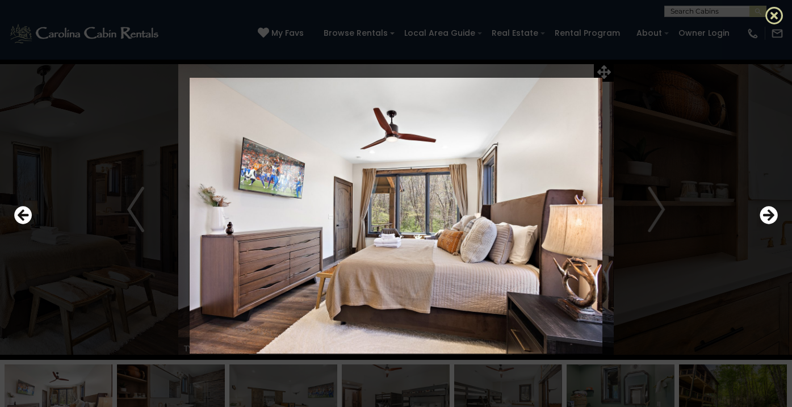
click at [774, 12] on icon at bounding box center [775, 15] width 18 height 18
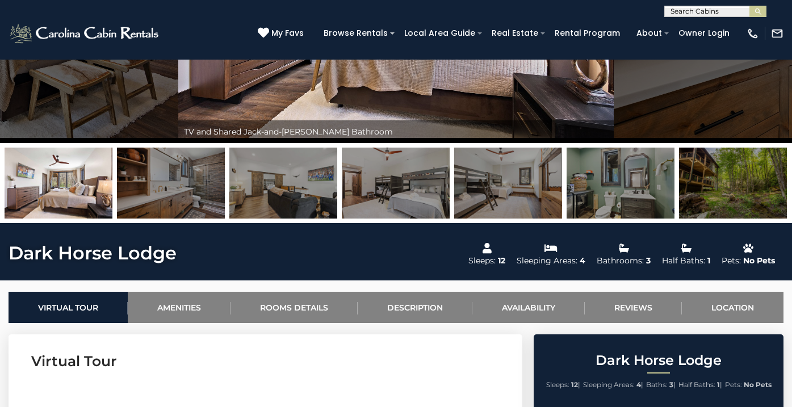
scroll to position [216, 0]
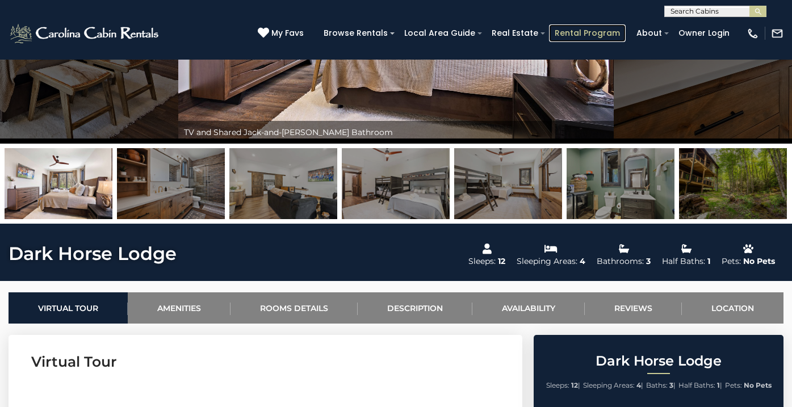
click at [589, 34] on link "Rental Program" at bounding box center [587, 33] width 77 height 18
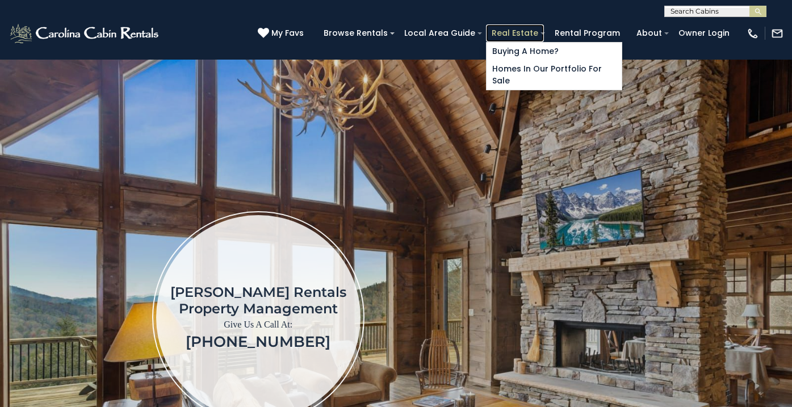
click at [534, 35] on link "Real Estate" at bounding box center [515, 33] width 58 height 18
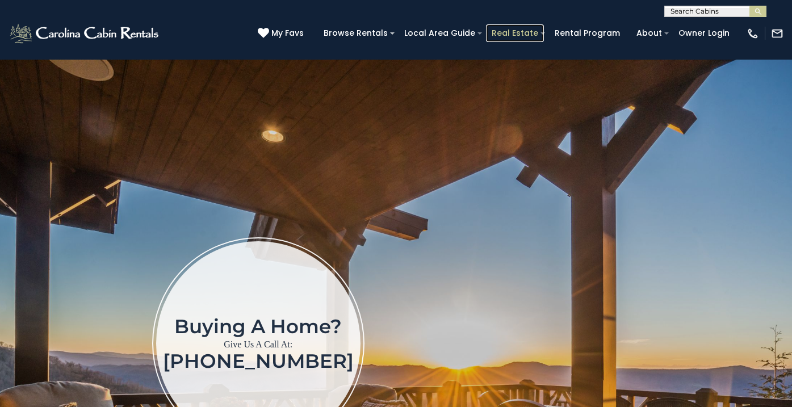
click at [536, 31] on link "Real Estate" at bounding box center [515, 33] width 58 height 18
click at [535, 30] on link "Real Estate" at bounding box center [515, 33] width 58 height 18
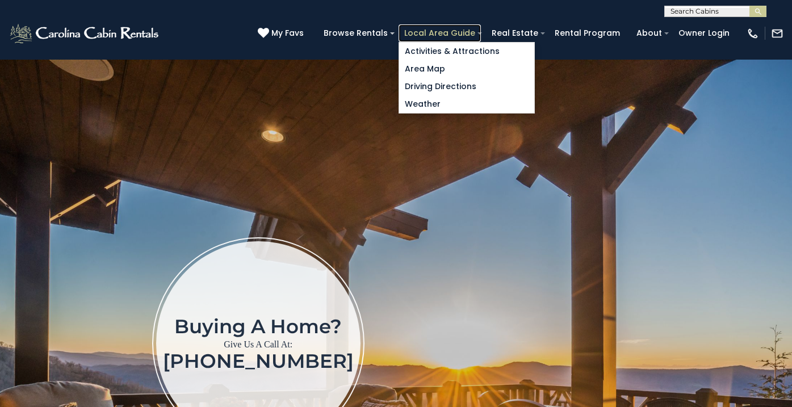
click at [465, 30] on link "Local Area Guide" at bounding box center [440, 33] width 82 height 18
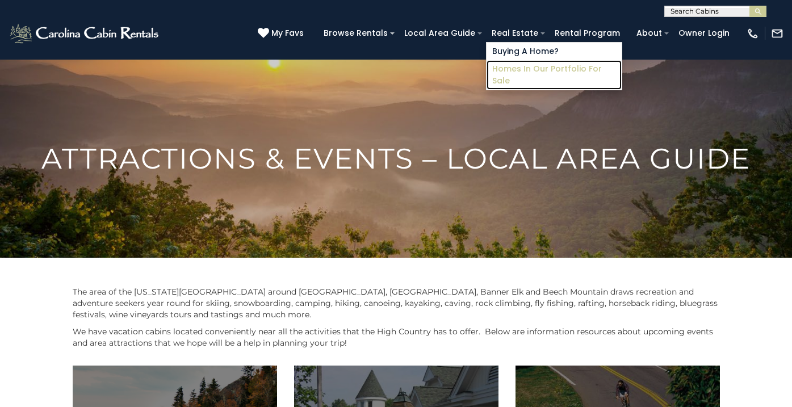
click at [542, 69] on link "Homes in Our Portfolio For Sale" at bounding box center [554, 75] width 135 height 30
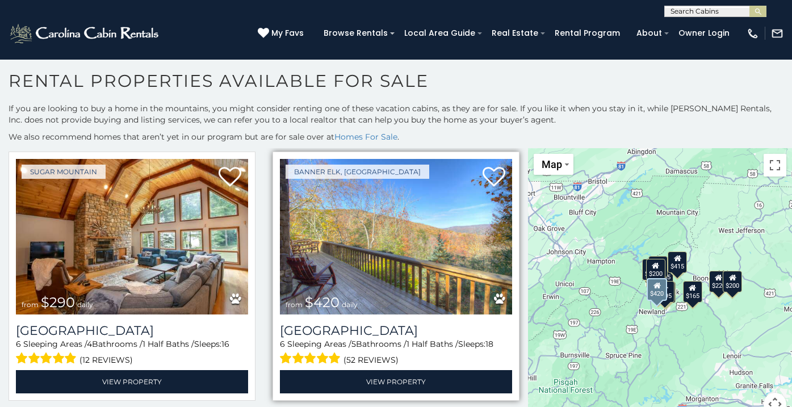
scroll to position [1080, 0]
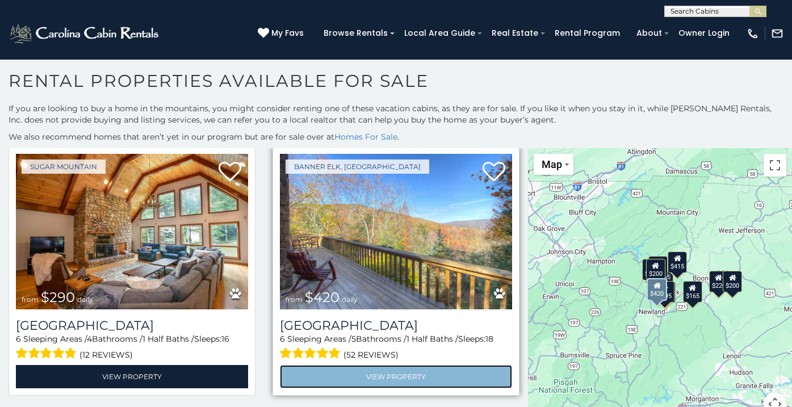
click at [398, 375] on link "View Property" at bounding box center [396, 376] width 232 height 23
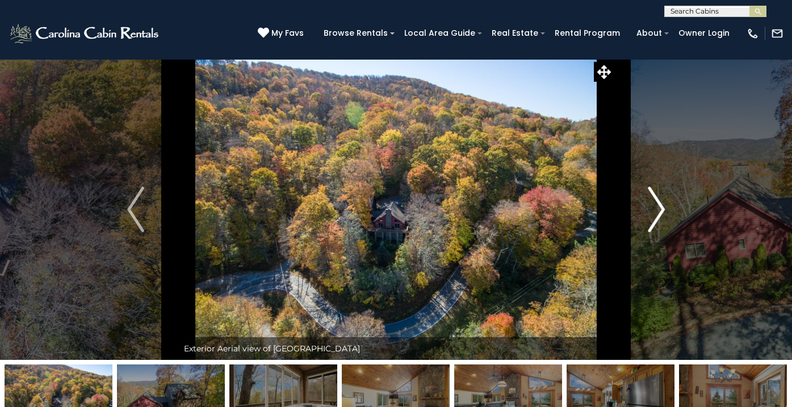
click at [659, 206] on img "Next" at bounding box center [656, 209] width 17 height 45
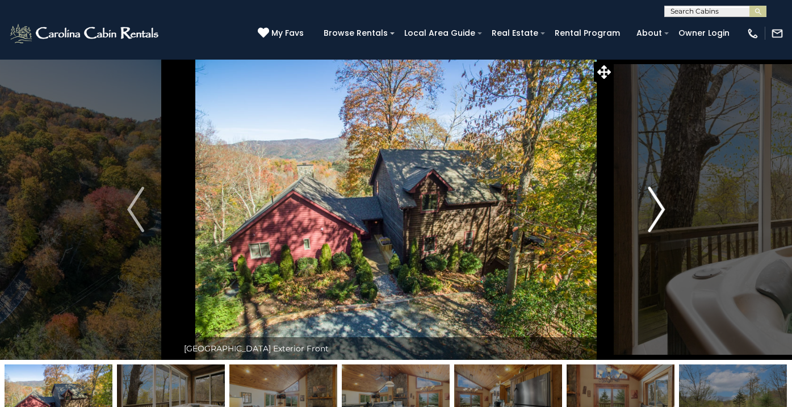
click at [659, 207] on img "Next" at bounding box center [656, 209] width 17 height 45
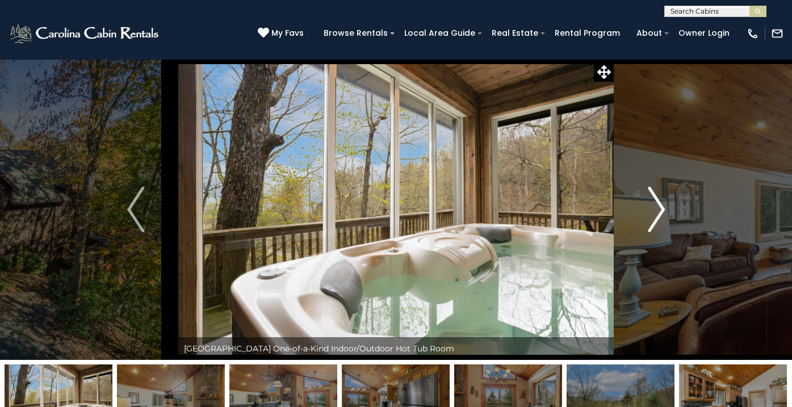
click at [659, 207] on img "Next" at bounding box center [656, 209] width 17 height 45
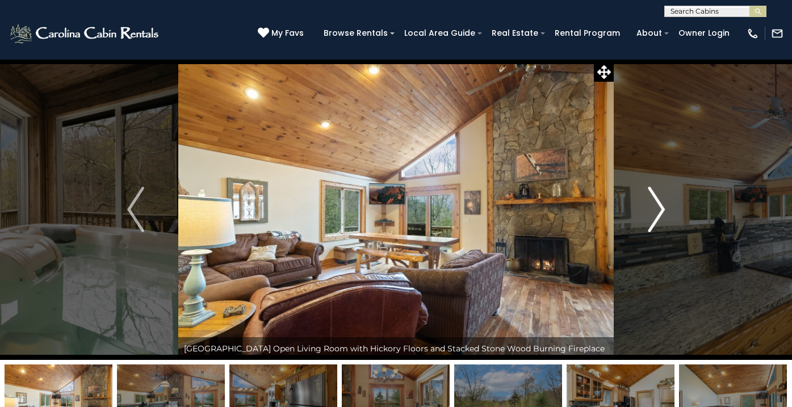
click at [659, 207] on img "Next" at bounding box center [656, 209] width 17 height 45
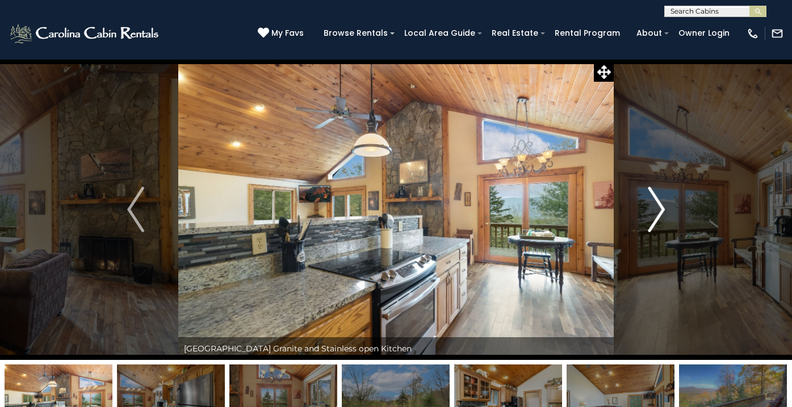
click at [659, 207] on img "Next" at bounding box center [656, 209] width 17 height 45
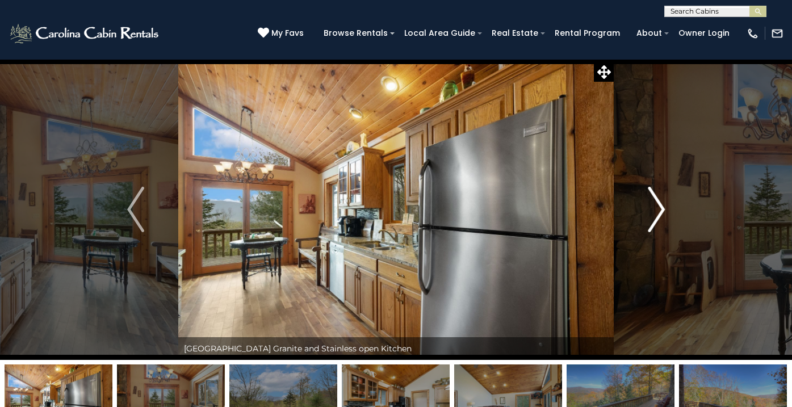
click at [659, 207] on img "Next" at bounding box center [656, 209] width 17 height 45
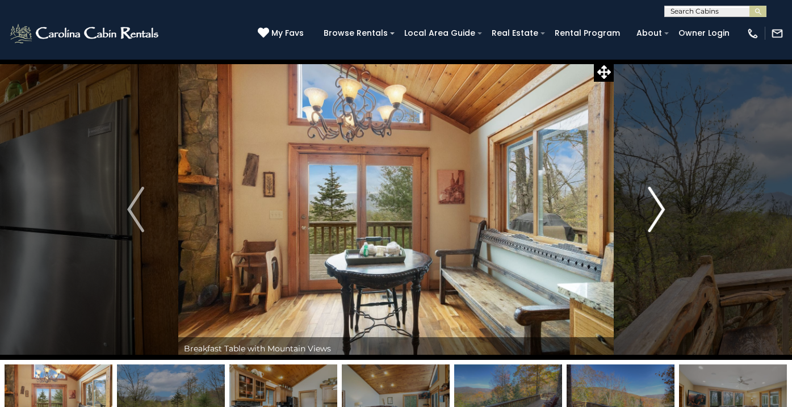
click at [659, 207] on img "Next" at bounding box center [656, 209] width 17 height 45
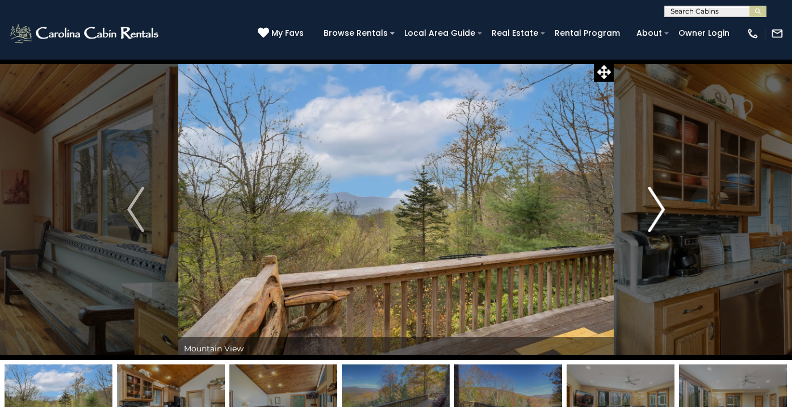
click at [659, 207] on img "Next" at bounding box center [656, 209] width 17 height 45
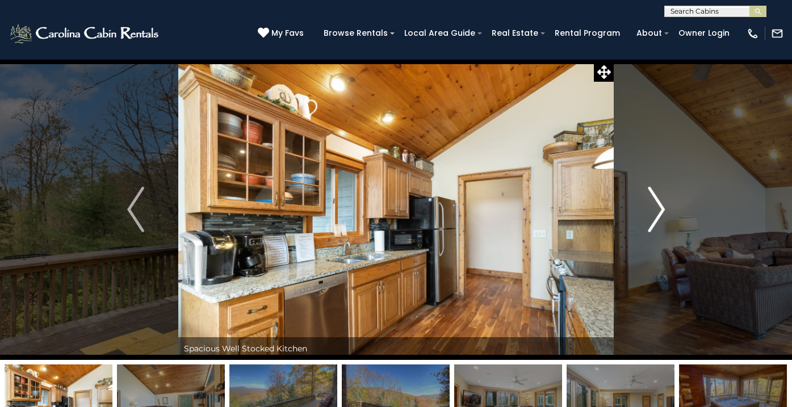
click at [659, 207] on img "Next" at bounding box center [656, 209] width 17 height 45
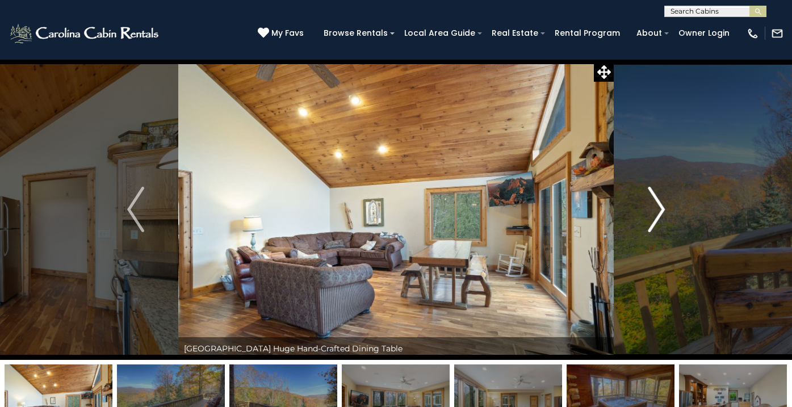
click at [659, 207] on img "Next" at bounding box center [656, 209] width 17 height 45
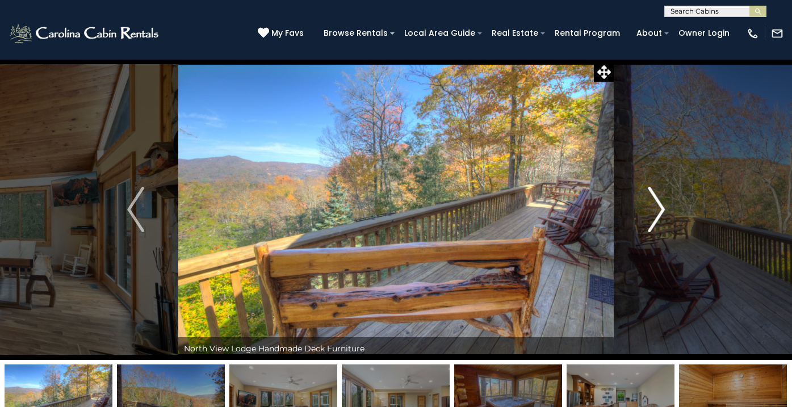
click at [659, 207] on img "Next" at bounding box center [656, 209] width 17 height 45
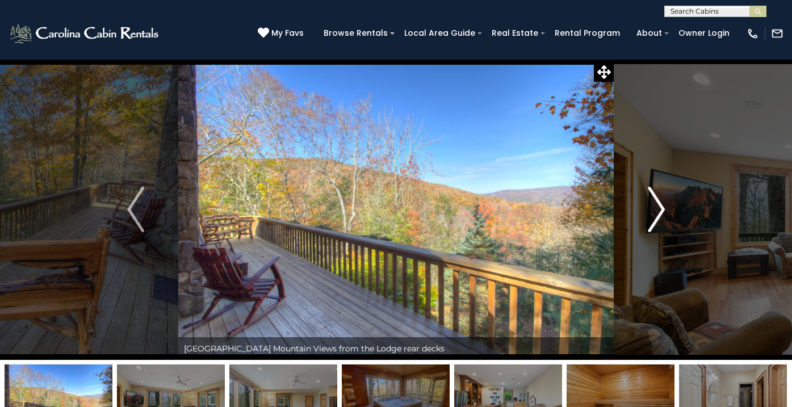
click at [660, 207] on img "Next" at bounding box center [656, 209] width 17 height 45
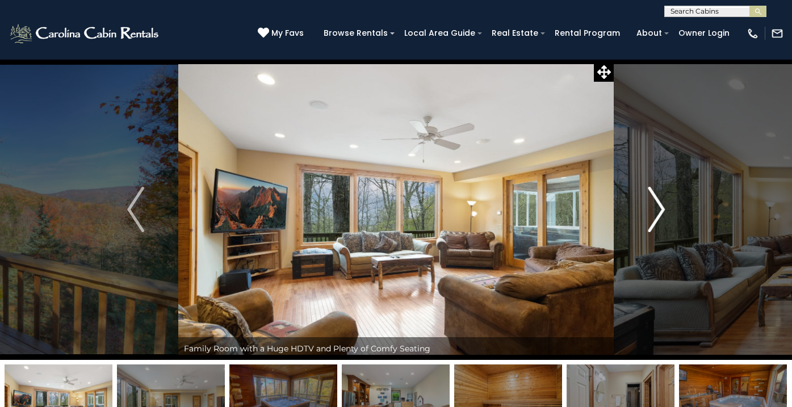
click at [662, 208] on img "Next" at bounding box center [656, 209] width 17 height 45
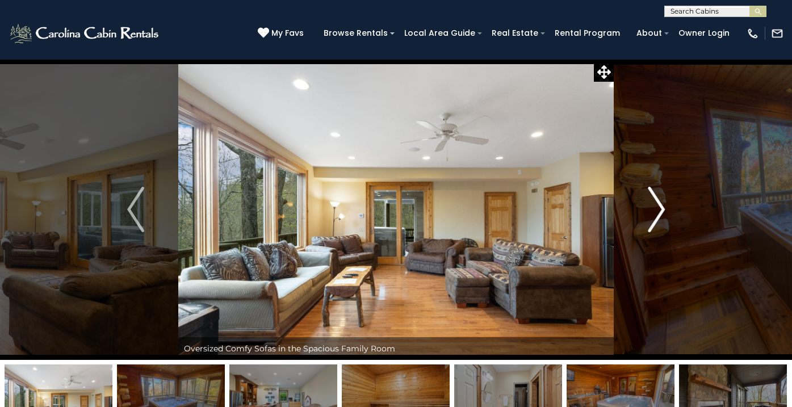
click at [662, 208] on img "Next" at bounding box center [656, 209] width 17 height 45
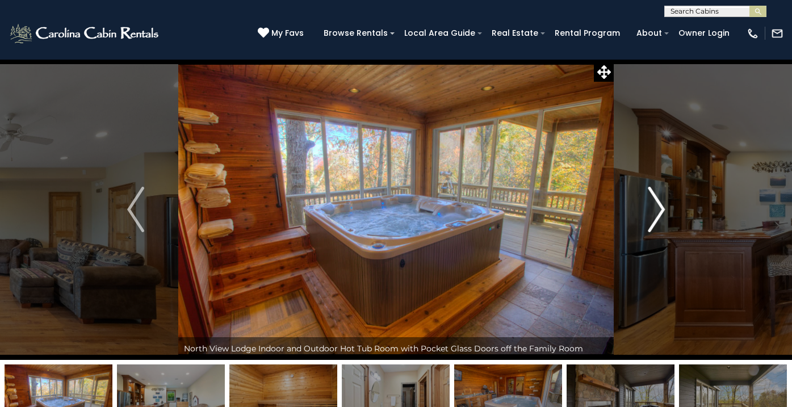
click at [662, 208] on img "Next" at bounding box center [656, 209] width 17 height 45
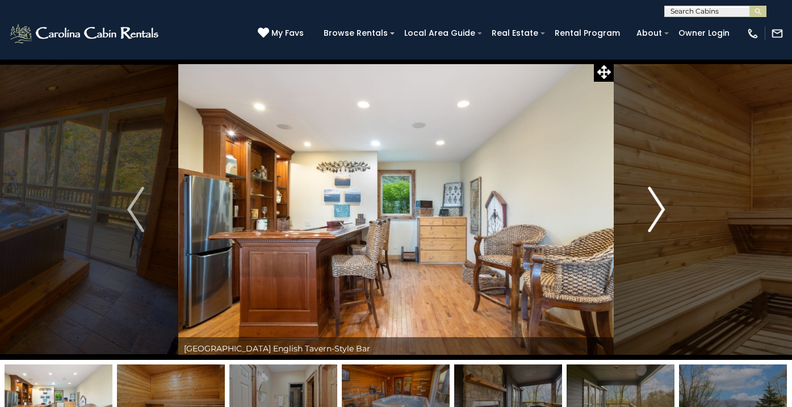
click at [662, 208] on img "Next" at bounding box center [656, 209] width 17 height 45
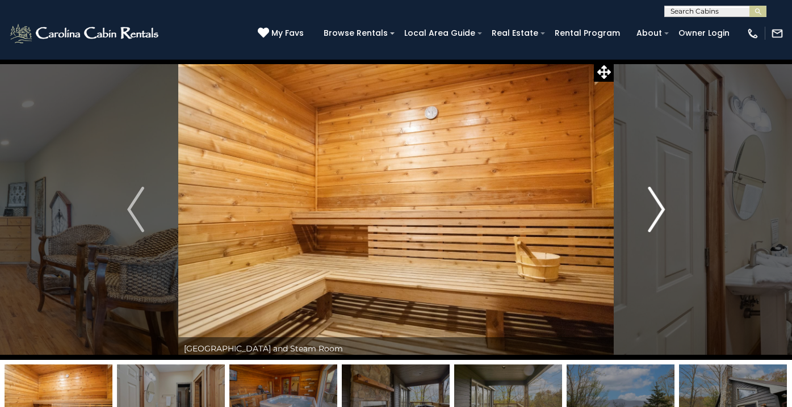
click at [662, 208] on img "Next" at bounding box center [656, 209] width 17 height 45
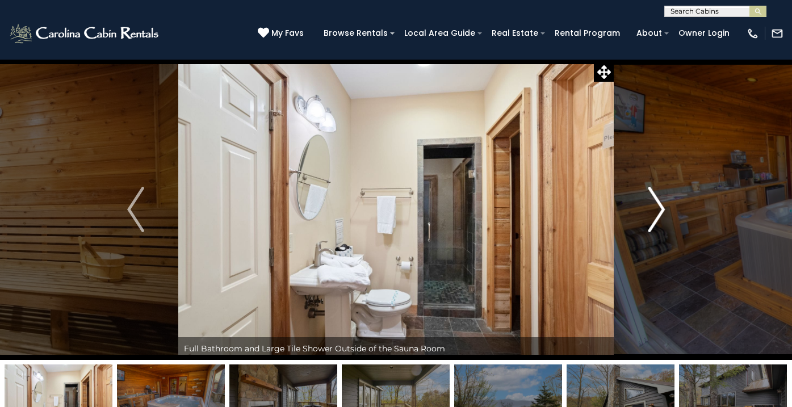
click at [662, 208] on img "Next" at bounding box center [656, 209] width 17 height 45
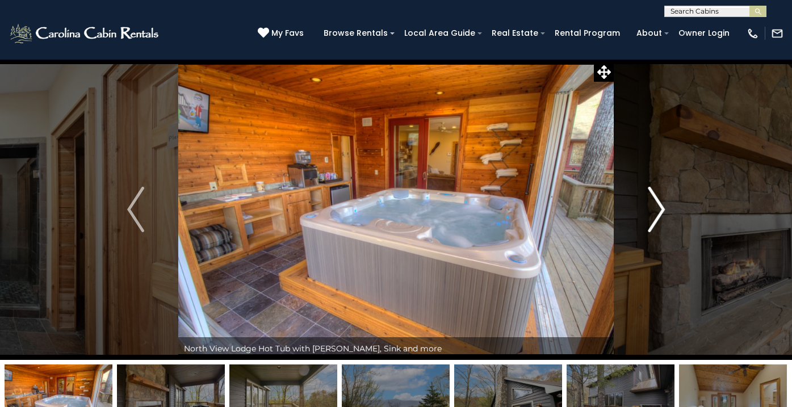
click at [662, 208] on img "Next" at bounding box center [656, 209] width 17 height 45
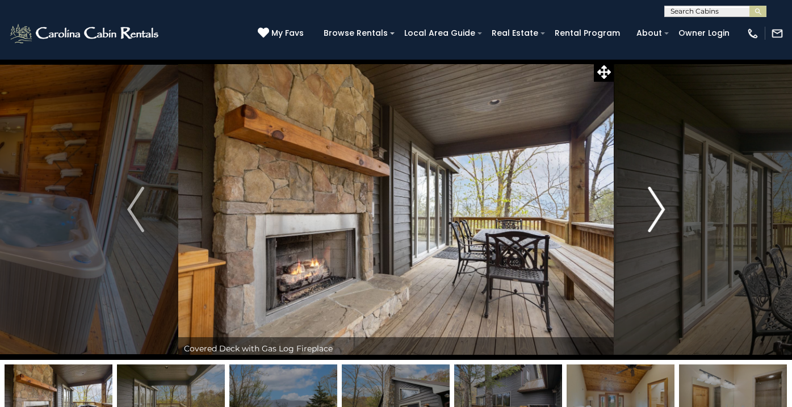
click at [662, 208] on img "Next" at bounding box center [656, 209] width 17 height 45
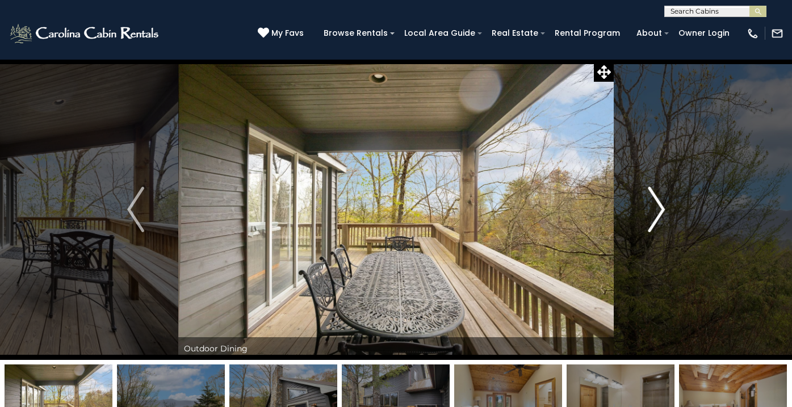
click at [662, 208] on img "Next" at bounding box center [656, 209] width 17 height 45
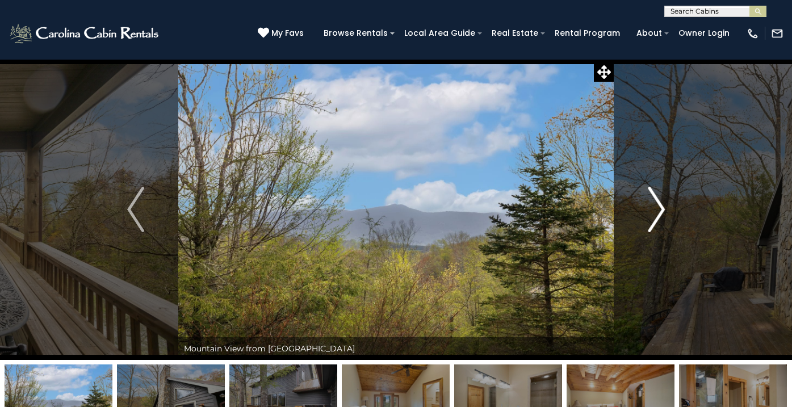
click at [662, 208] on img "Next" at bounding box center [656, 209] width 17 height 45
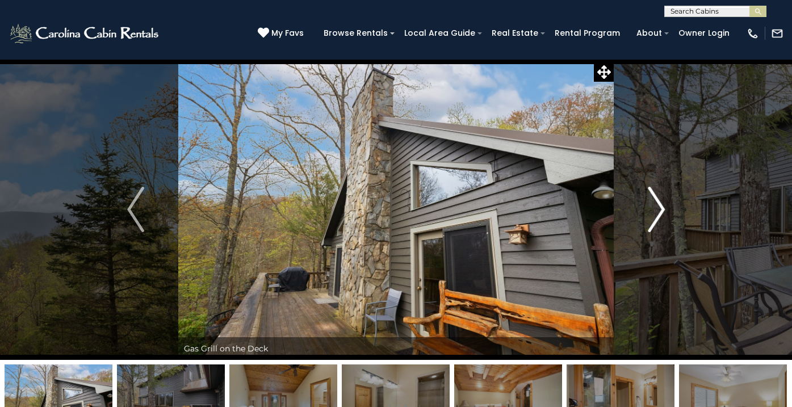
click at [662, 209] on img "Next" at bounding box center [656, 209] width 17 height 45
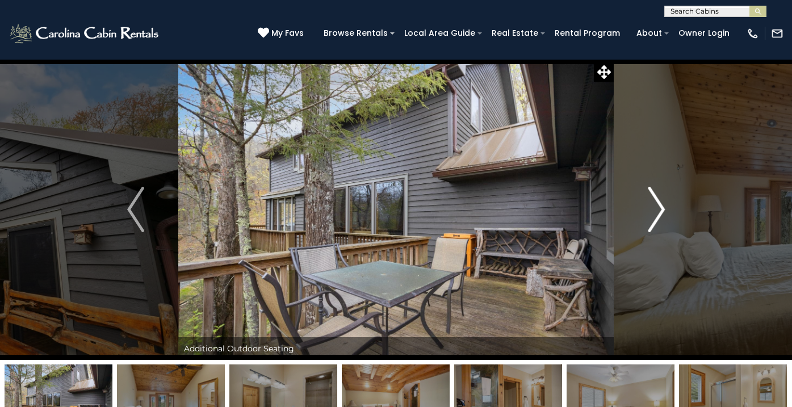
click at [662, 209] on img "Next" at bounding box center [656, 209] width 17 height 45
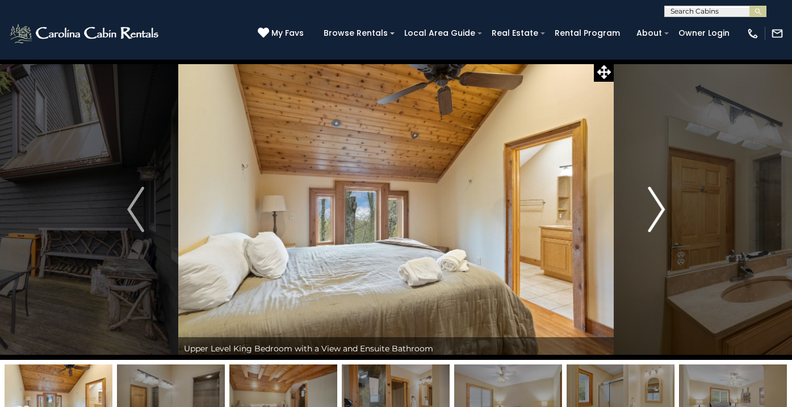
click at [662, 209] on img "Next" at bounding box center [656, 209] width 17 height 45
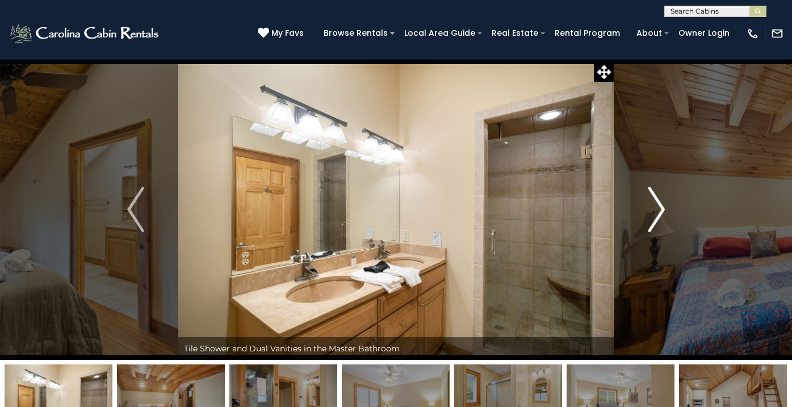
click at [662, 209] on img "Next" at bounding box center [656, 209] width 17 height 45
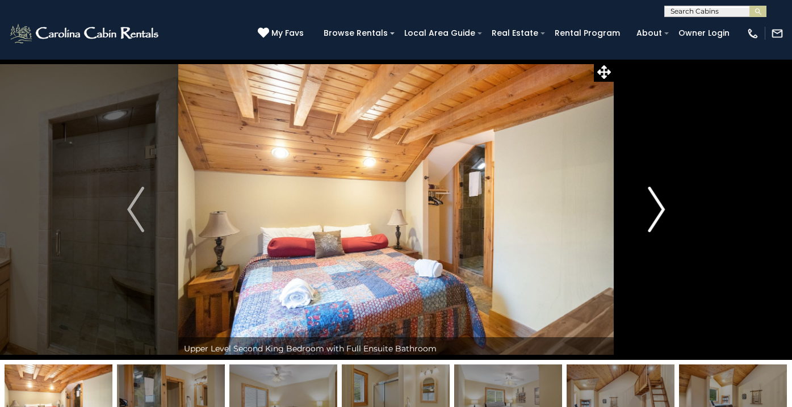
click at [662, 209] on img "Next" at bounding box center [656, 209] width 17 height 45
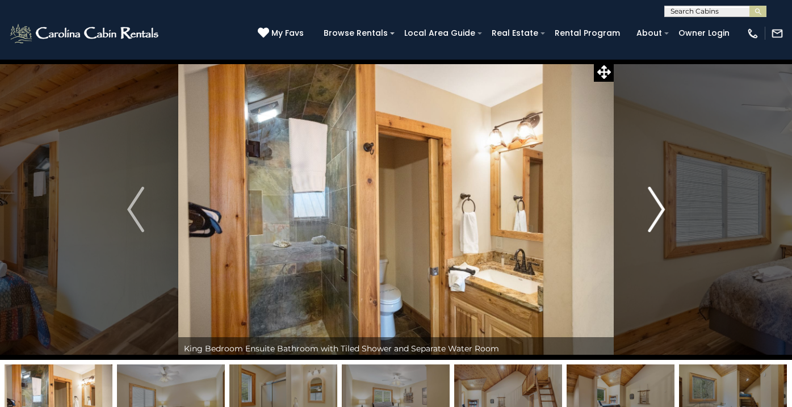
click at [663, 209] on img "Next" at bounding box center [656, 209] width 17 height 45
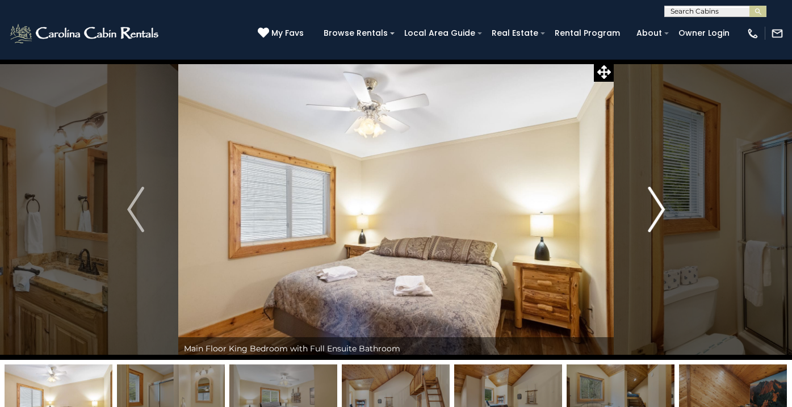
click at [663, 209] on img "Next" at bounding box center [656, 209] width 17 height 45
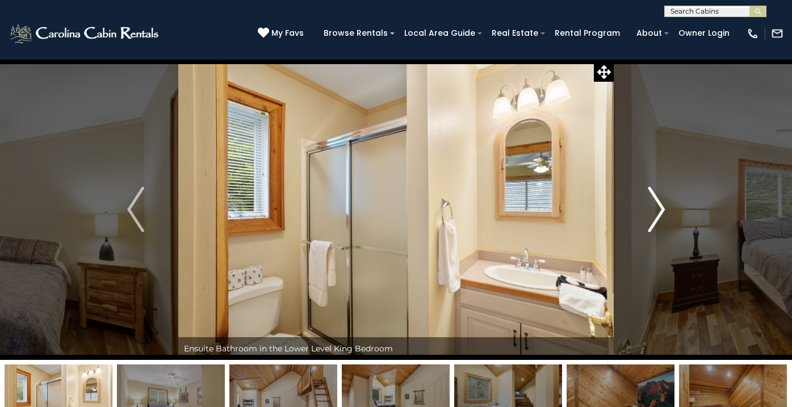
click at [662, 209] on img "Next" at bounding box center [656, 209] width 17 height 45
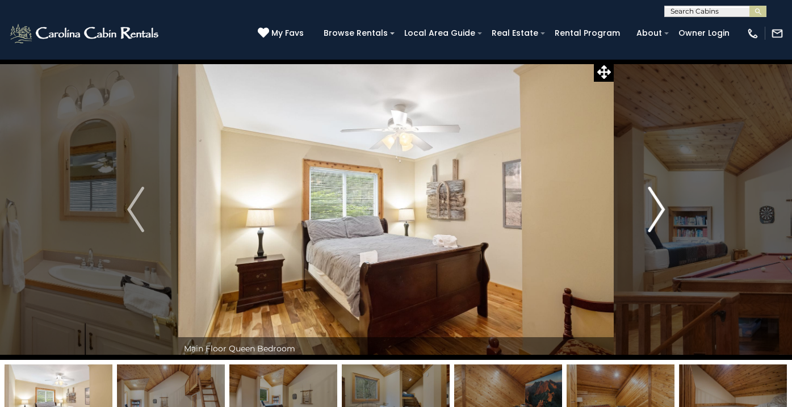
click at [662, 209] on img "Next" at bounding box center [656, 209] width 17 height 45
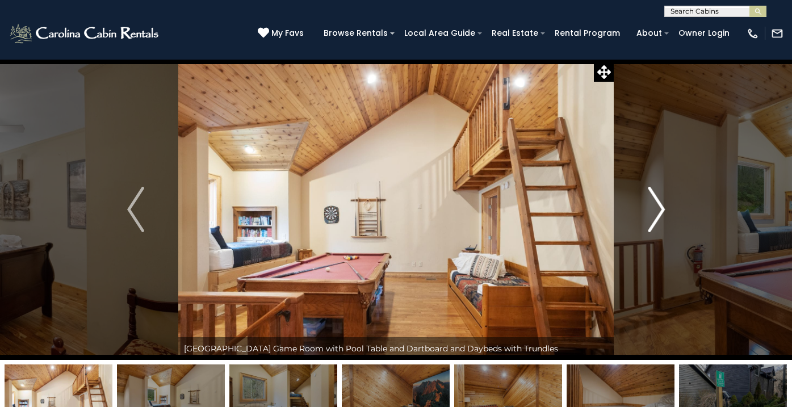
click at [662, 209] on img "Next" at bounding box center [656, 209] width 17 height 45
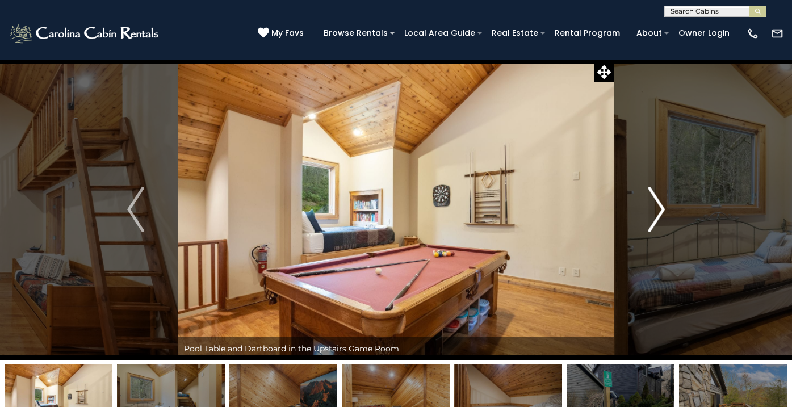
click at [662, 209] on img "Next" at bounding box center [656, 209] width 17 height 45
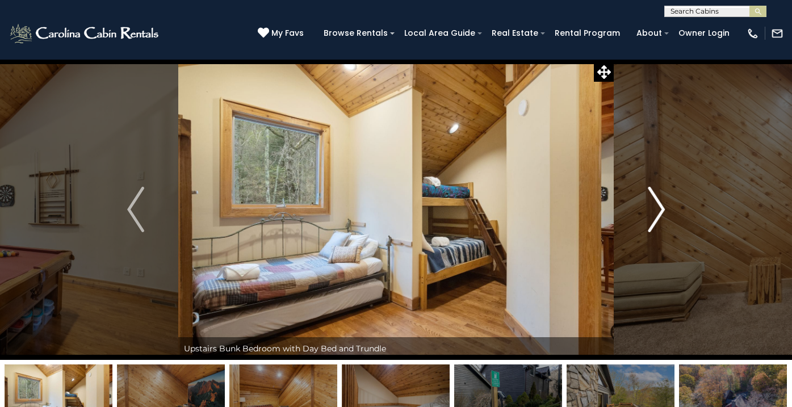
click at [662, 209] on img "Next" at bounding box center [656, 209] width 17 height 45
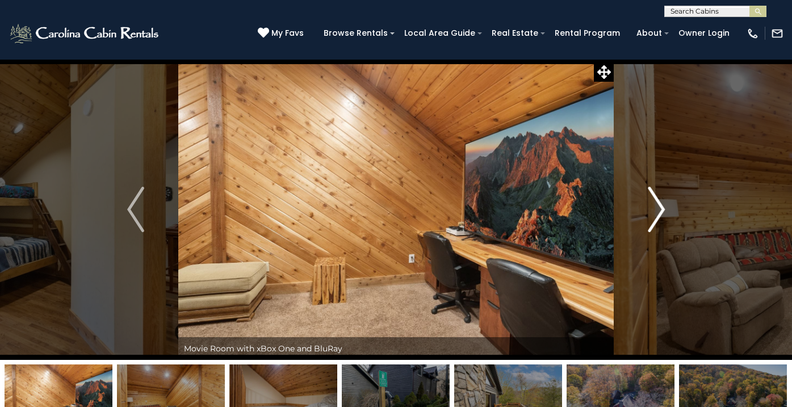
click at [660, 209] on img "Next" at bounding box center [656, 209] width 17 height 45
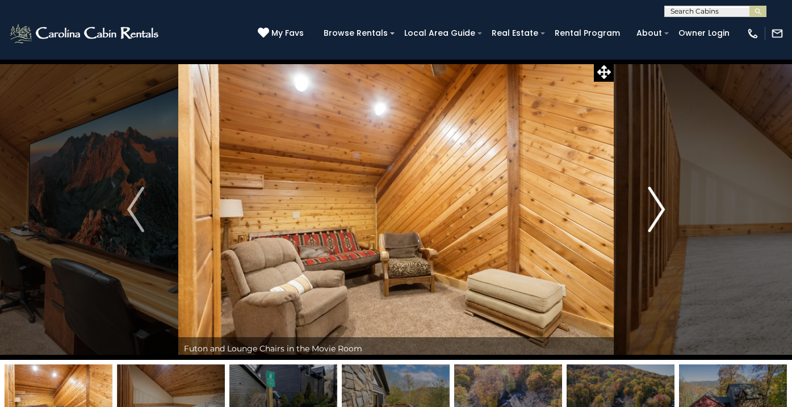
click at [660, 209] on img "Next" at bounding box center [656, 209] width 17 height 45
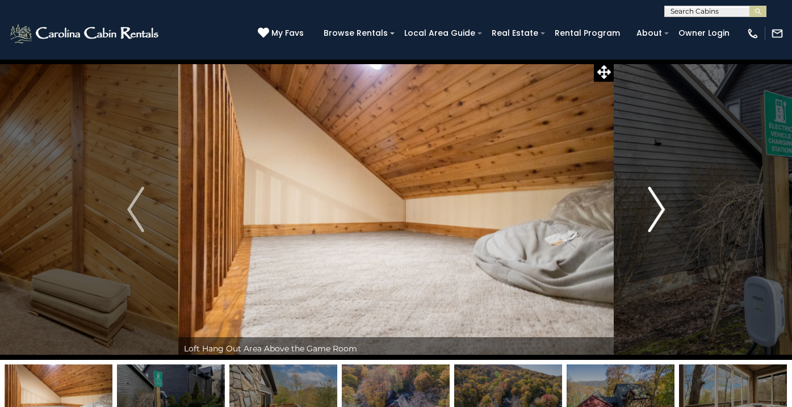
click at [660, 209] on img "Next" at bounding box center [656, 209] width 17 height 45
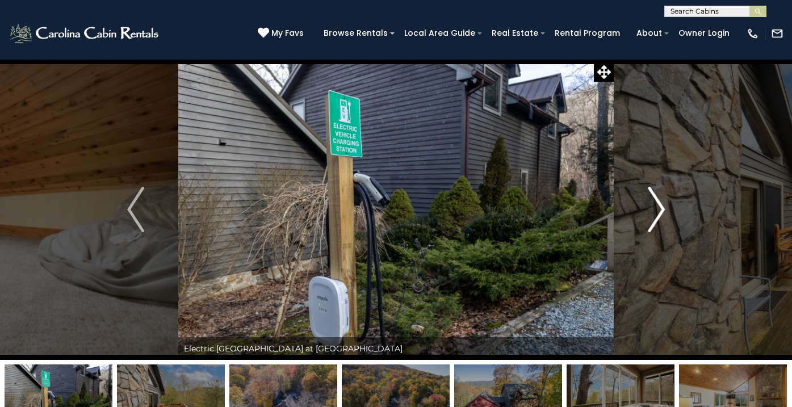
click at [660, 209] on img "Next" at bounding box center [656, 209] width 17 height 45
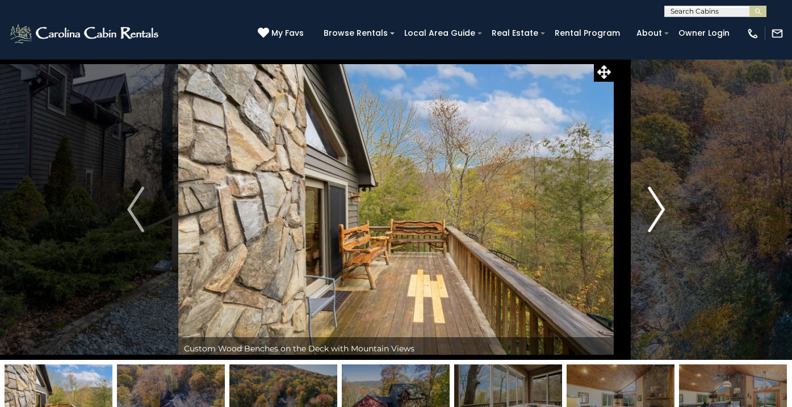
click at [660, 209] on img "Next" at bounding box center [656, 209] width 17 height 45
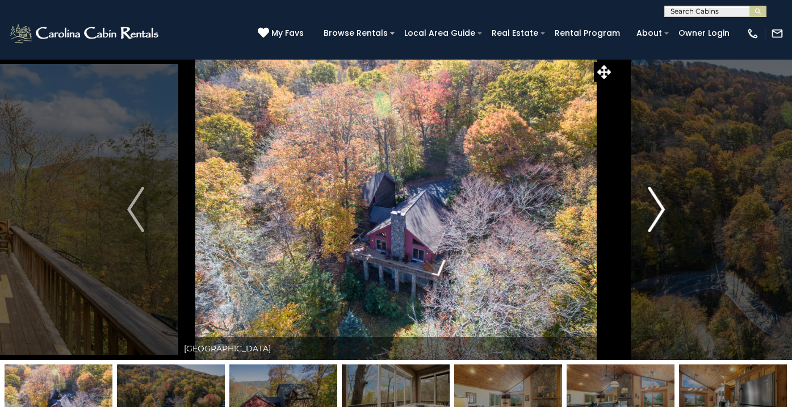
click at [660, 209] on img "Next" at bounding box center [656, 209] width 17 height 45
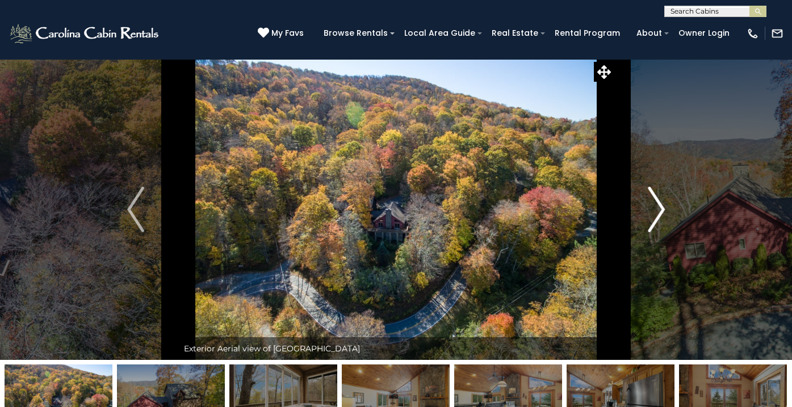
click at [660, 209] on img "Next" at bounding box center [656, 209] width 17 height 45
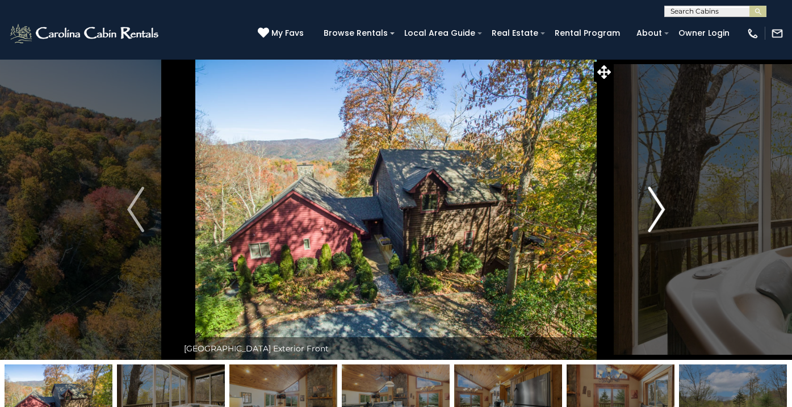
click at [660, 208] on img "Next" at bounding box center [656, 209] width 17 height 45
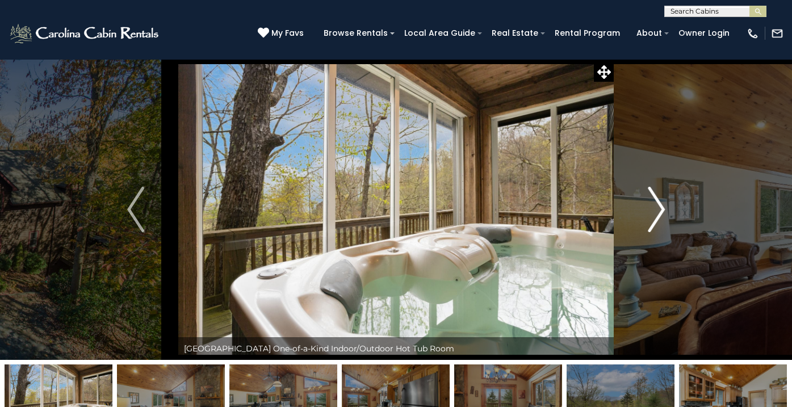
click at [660, 208] on img "Next" at bounding box center [656, 209] width 17 height 45
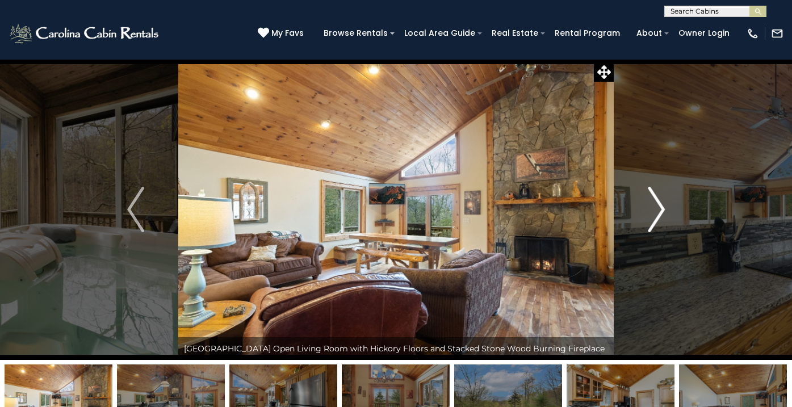
click at [660, 208] on img "Next" at bounding box center [656, 209] width 17 height 45
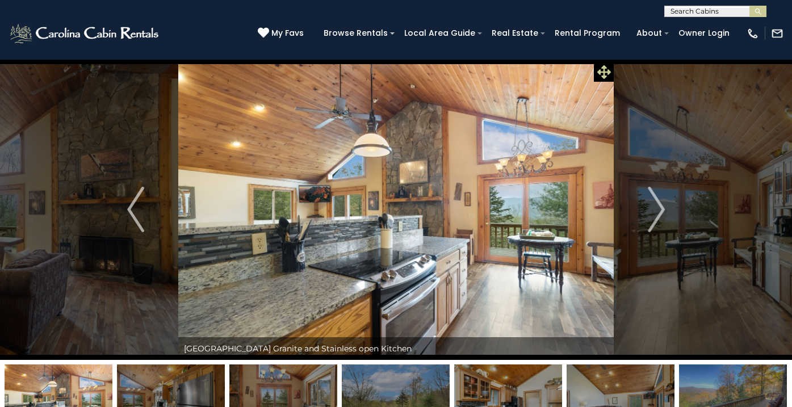
click at [600, 71] on icon at bounding box center [604, 72] width 14 height 14
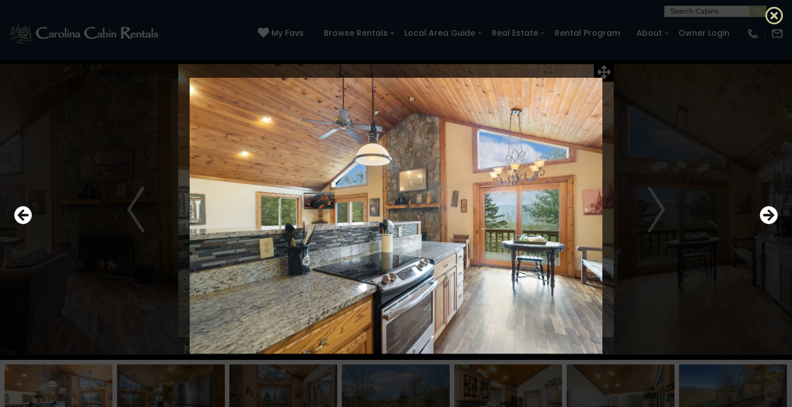
click at [775, 18] on icon at bounding box center [775, 15] width 18 height 18
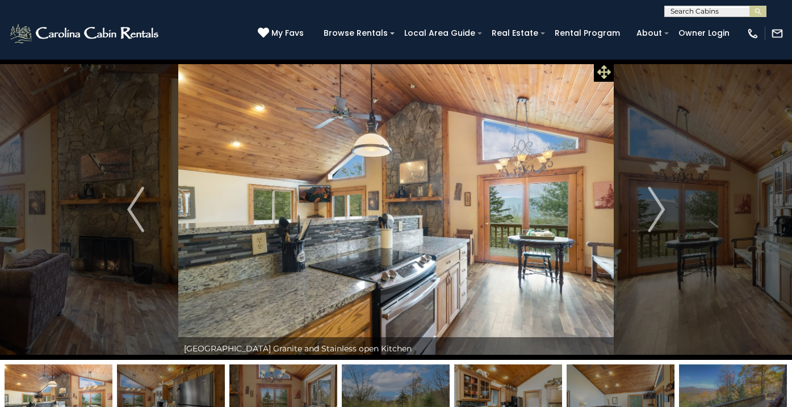
click at [600, 68] on icon at bounding box center [604, 72] width 14 height 14
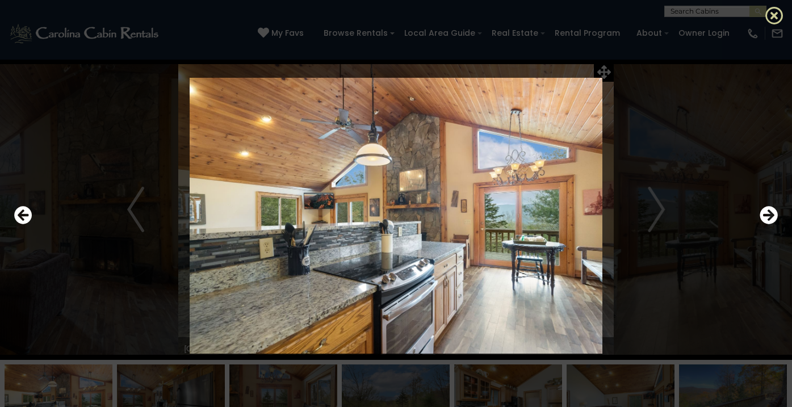
click at [777, 16] on icon at bounding box center [775, 15] width 18 height 18
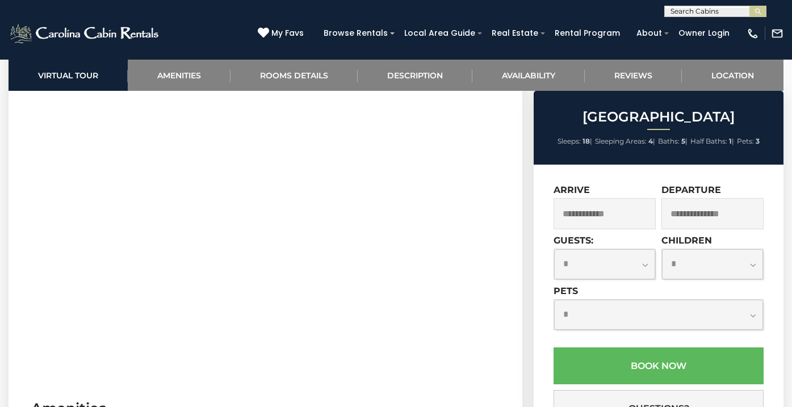
scroll to position [517, 0]
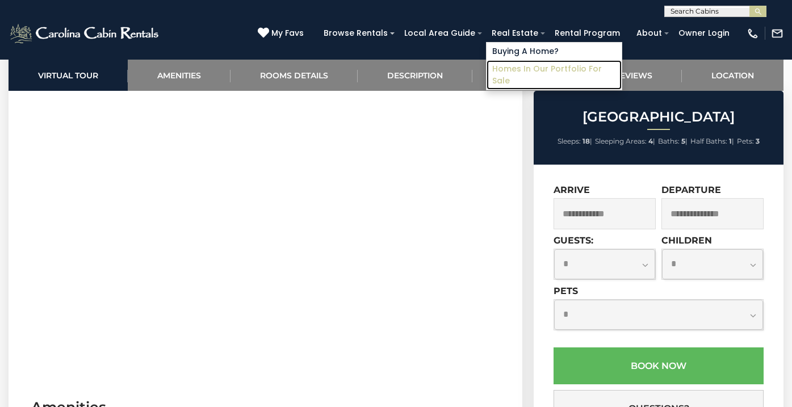
click at [526, 69] on link "Homes in Our Portfolio For Sale" at bounding box center [554, 75] width 135 height 30
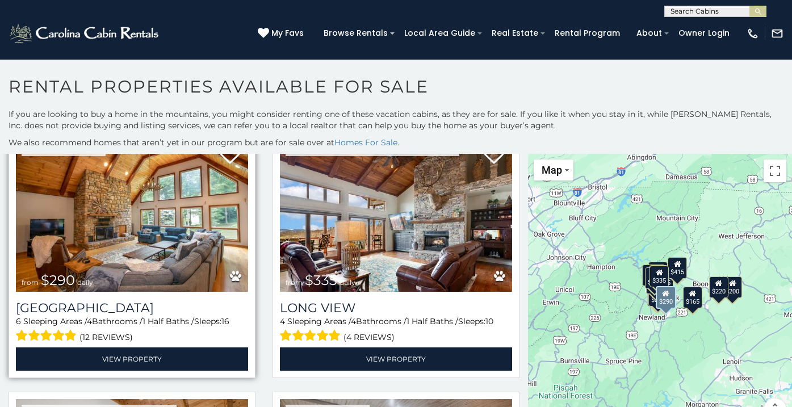
scroll to position [53, 0]
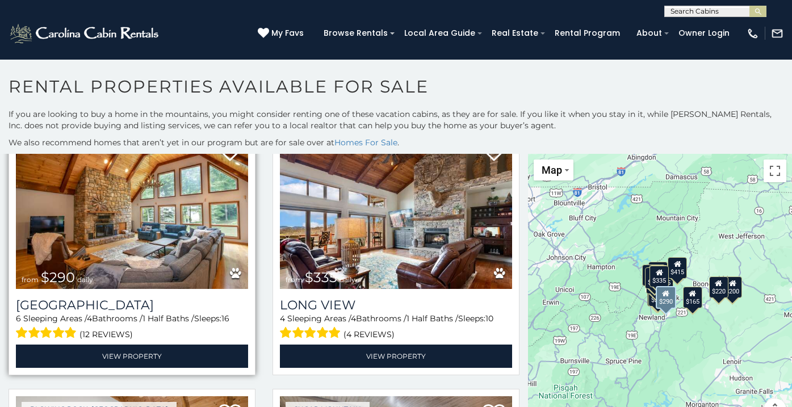
click at [69, 332] on span at bounding box center [45, 333] width 59 height 18
click at [89, 337] on span "(12 reviews)" at bounding box center [106, 334] width 53 height 15
click at [69, 333] on span at bounding box center [45, 333] width 59 height 18
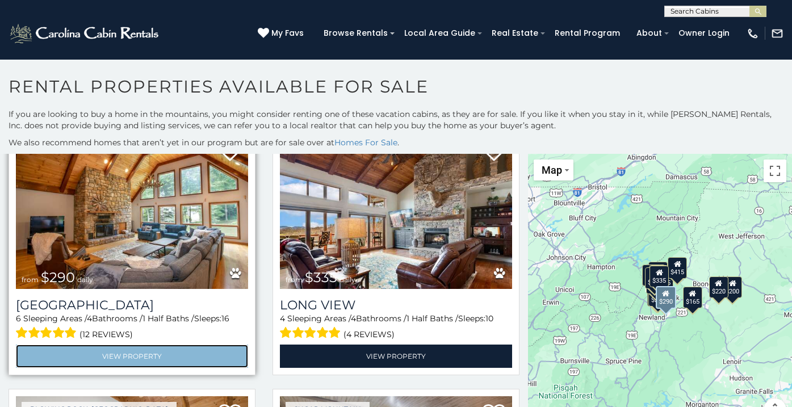
click at [108, 357] on link "View Property" at bounding box center [132, 356] width 232 height 23
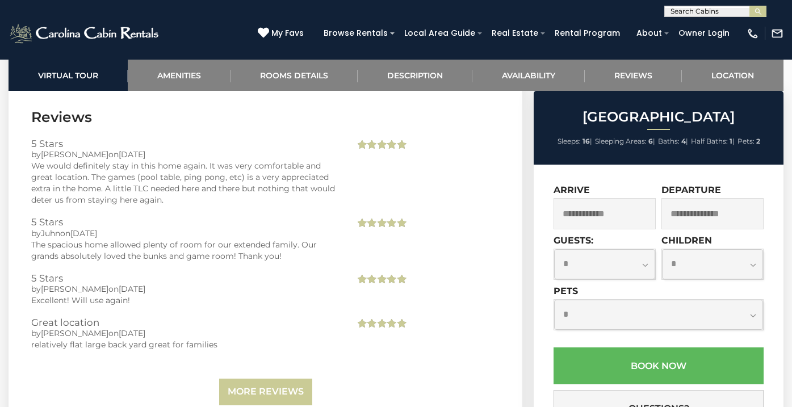
scroll to position [2285, 0]
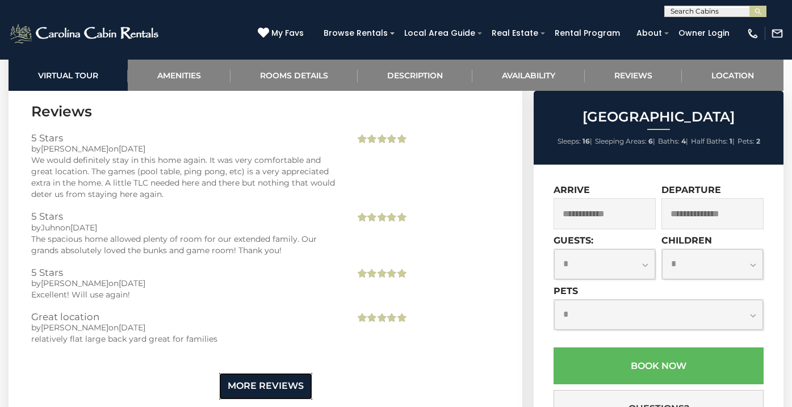
click at [269, 387] on link "More Reviews" at bounding box center [265, 386] width 93 height 27
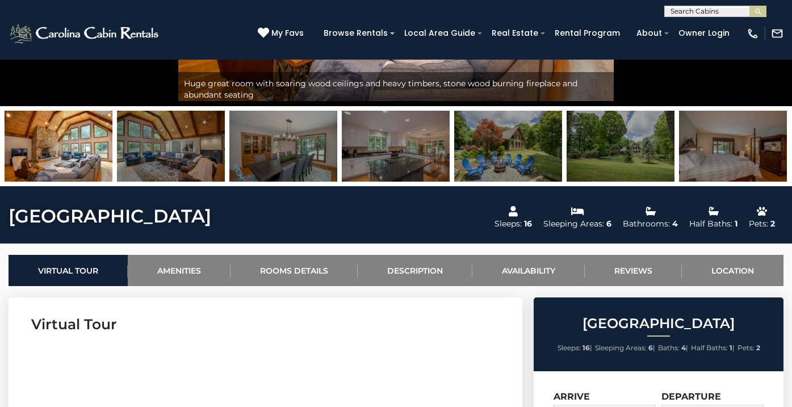
scroll to position [0, 0]
